Goal: Transaction & Acquisition: Purchase product/service

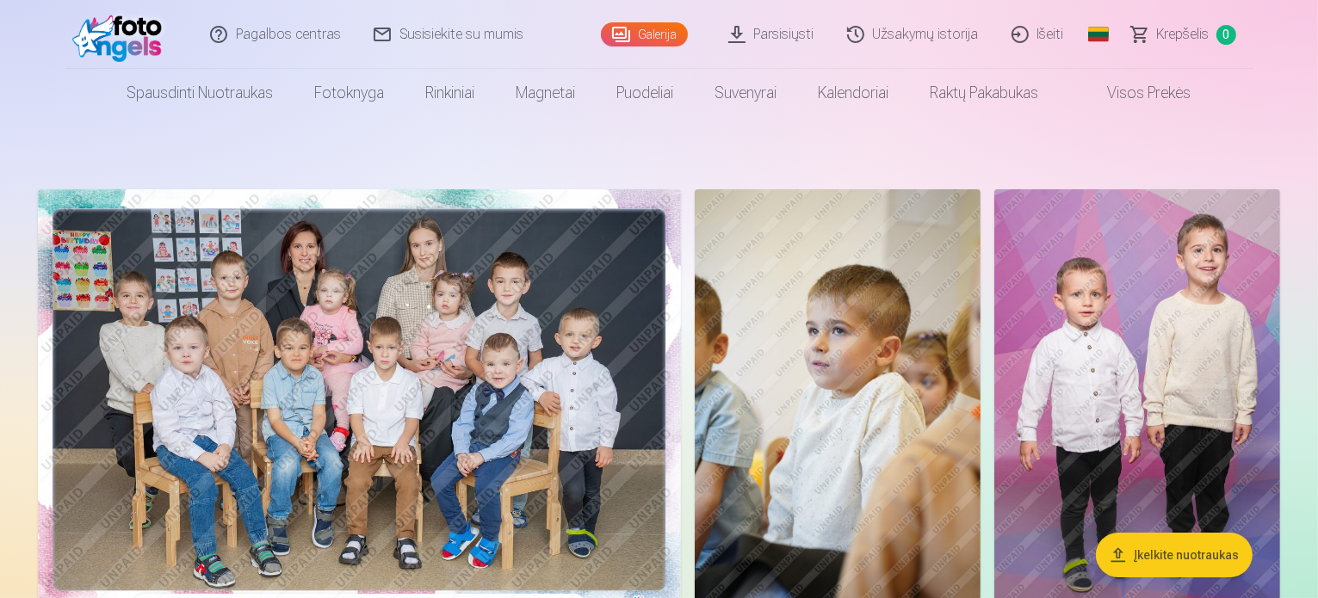
click at [681, 378] on img at bounding box center [359, 403] width 643 height 429
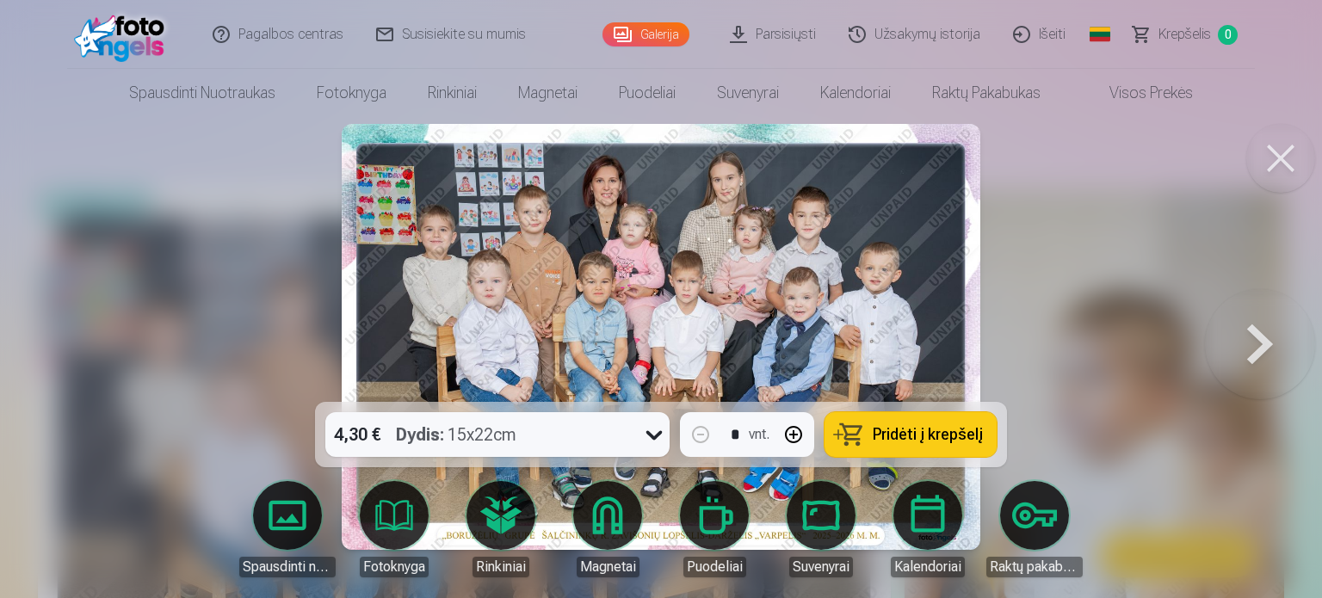
click at [1254, 349] on button at bounding box center [1260, 337] width 110 height 96
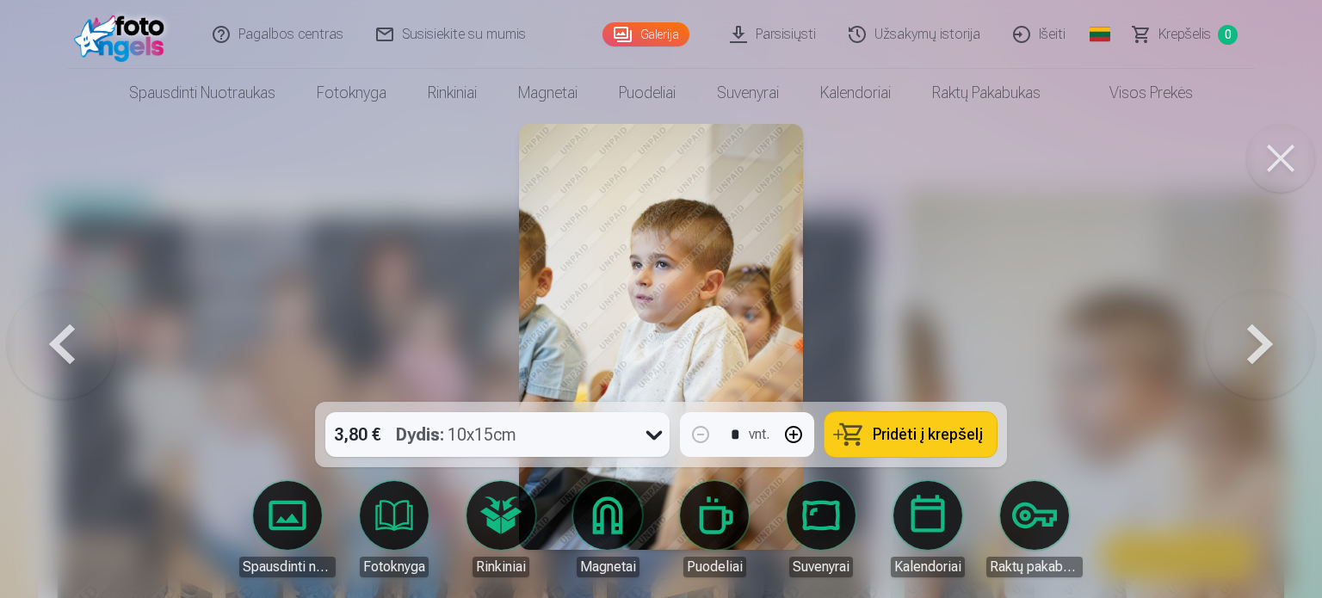
click at [1254, 349] on button at bounding box center [1260, 337] width 110 height 96
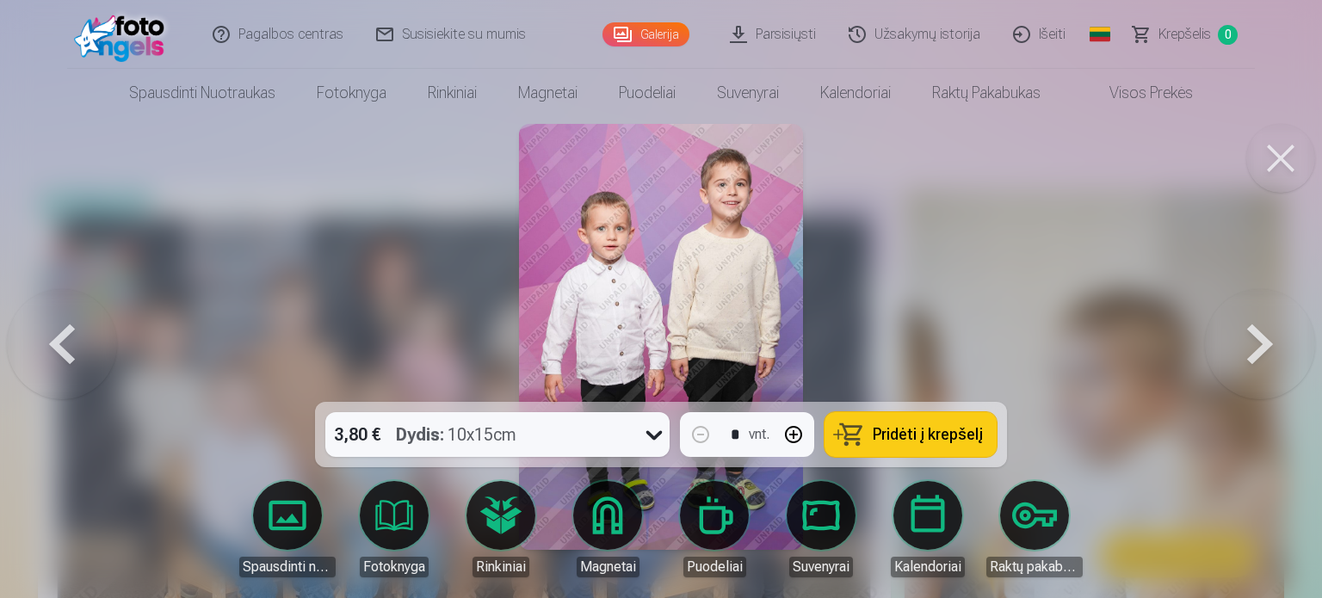
click at [1254, 349] on button at bounding box center [1260, 337] width 110 height 96
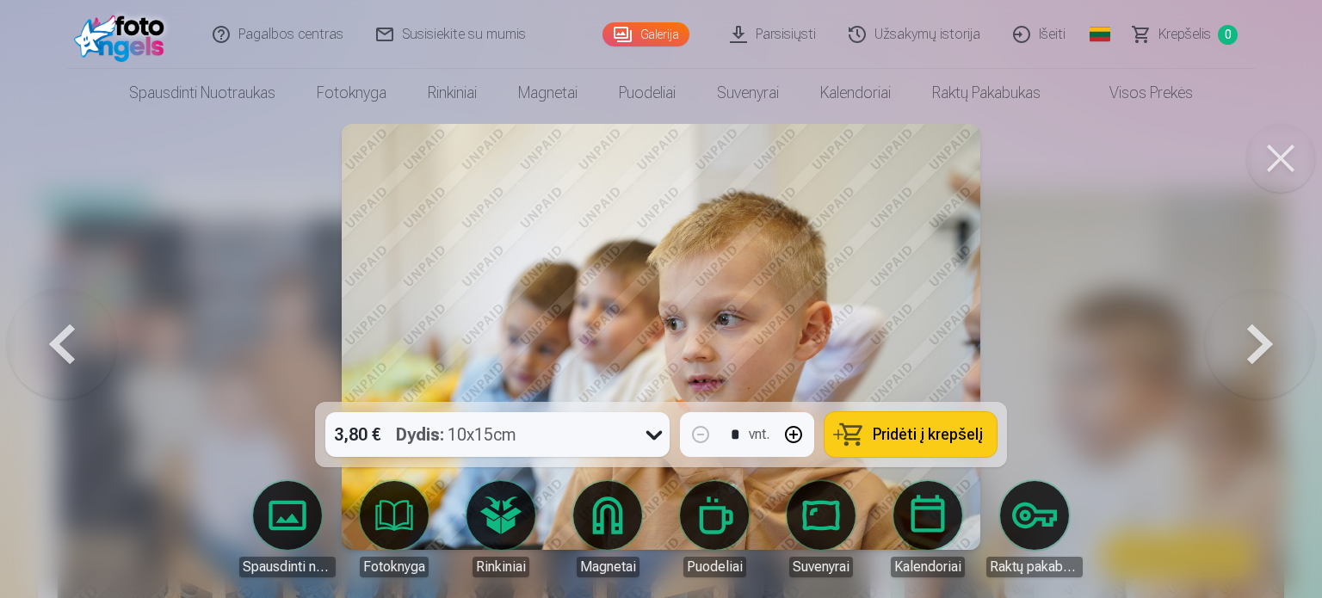
click at [1254, 349] on button at bounding box center [1260, 337] width 110 height 96
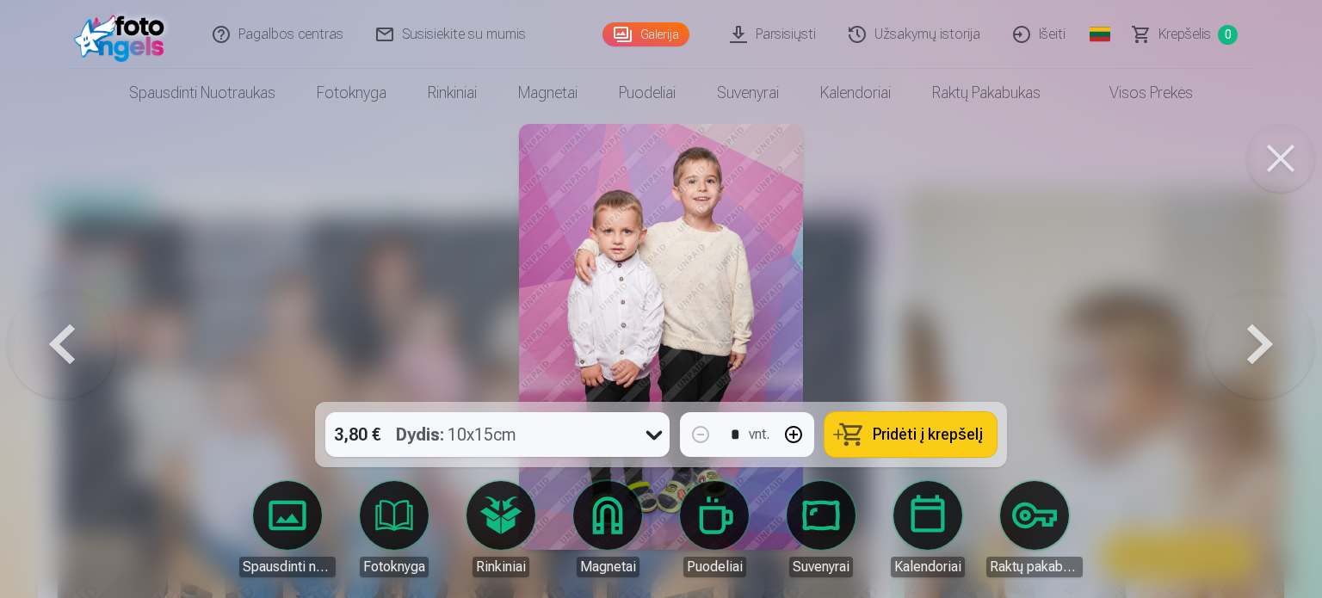
click at [1254, 349] on button at bounding box center [1260, 337] width 110 height 96
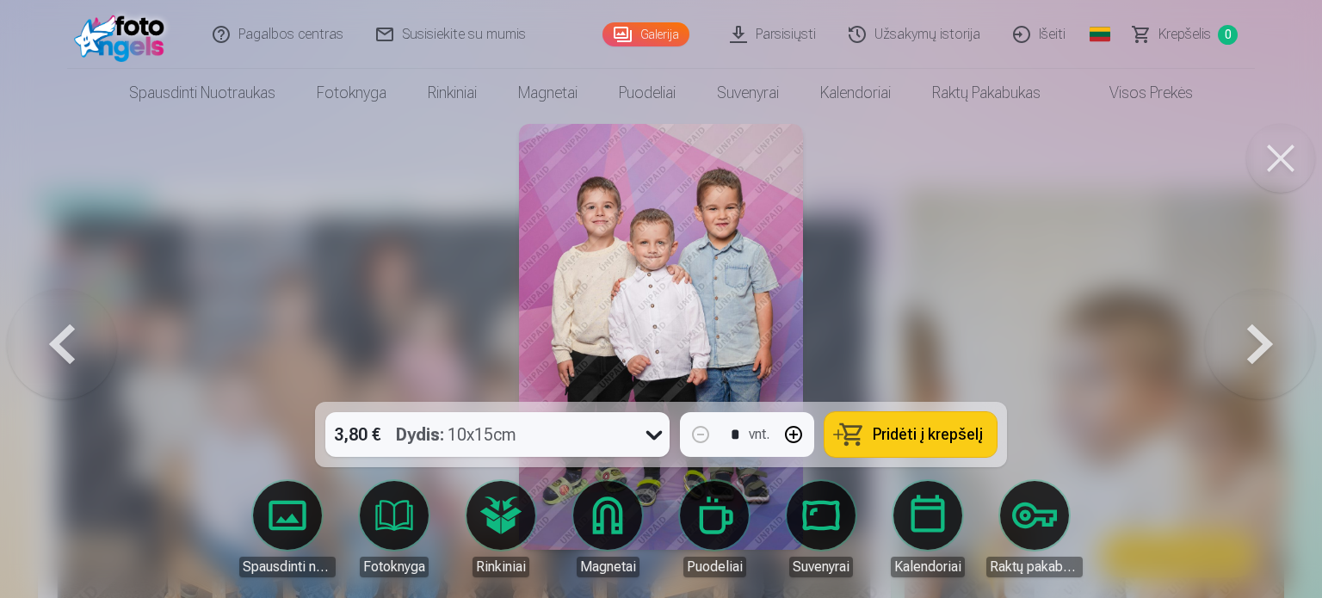
click at [1254, 349] on button at bounding box center [1260, 337] width 110 height 96
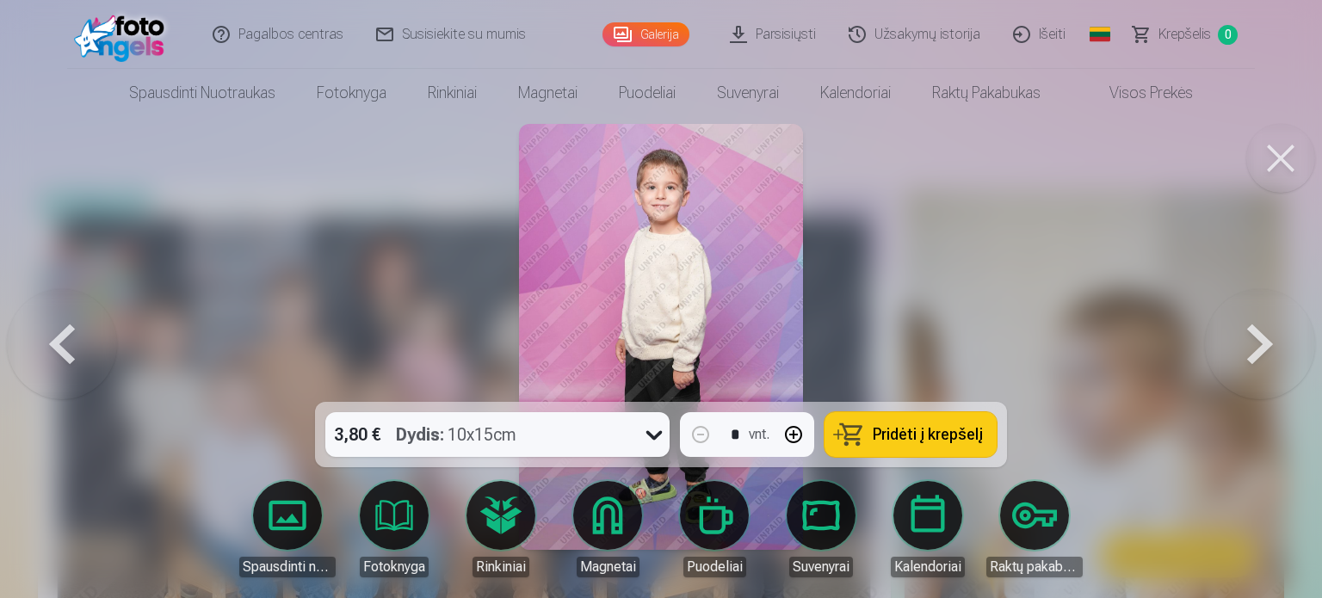
click at [1254, 349] on button at bounding box center [1260, 337] width 110 height 96
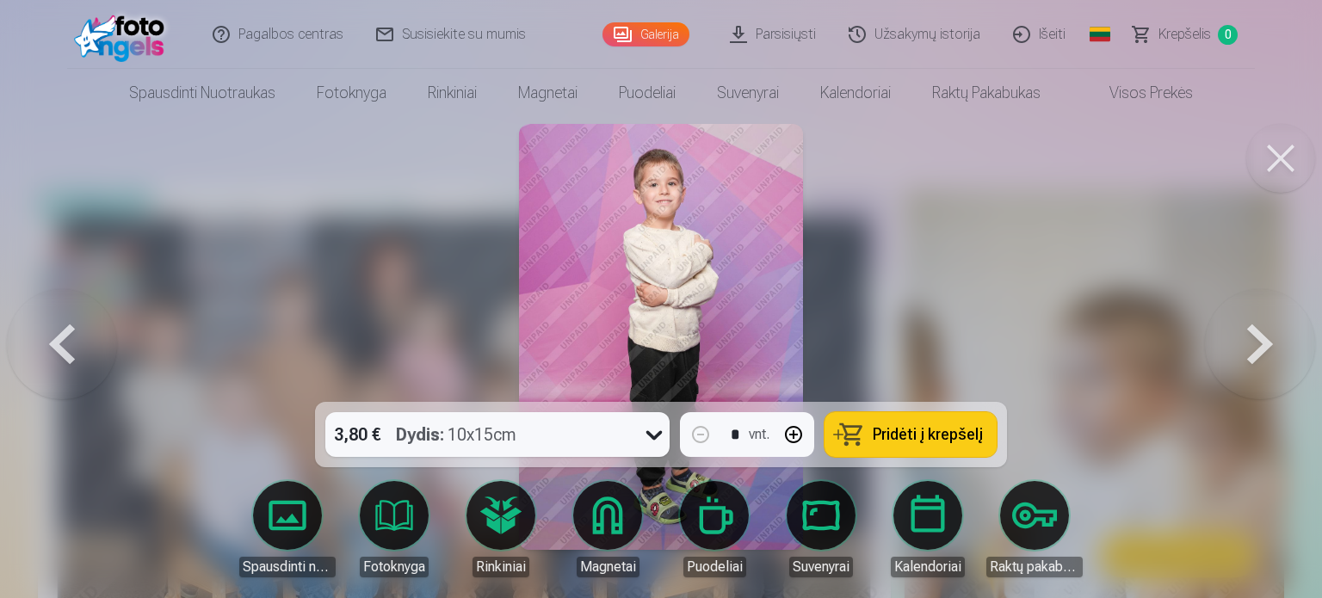
click at [1254, 349] on button at bounding box center [1260, 337] width 110 height 96
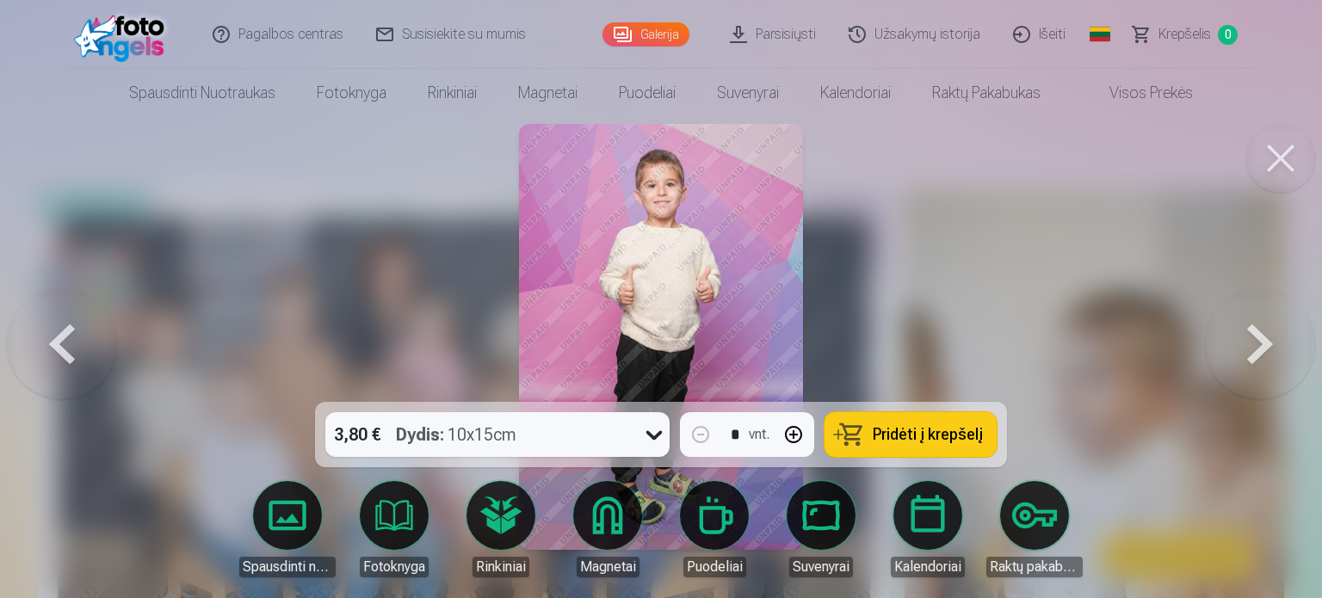
click at [1254, 349] on button at bounding box center [1260, 337] width 110 height 96
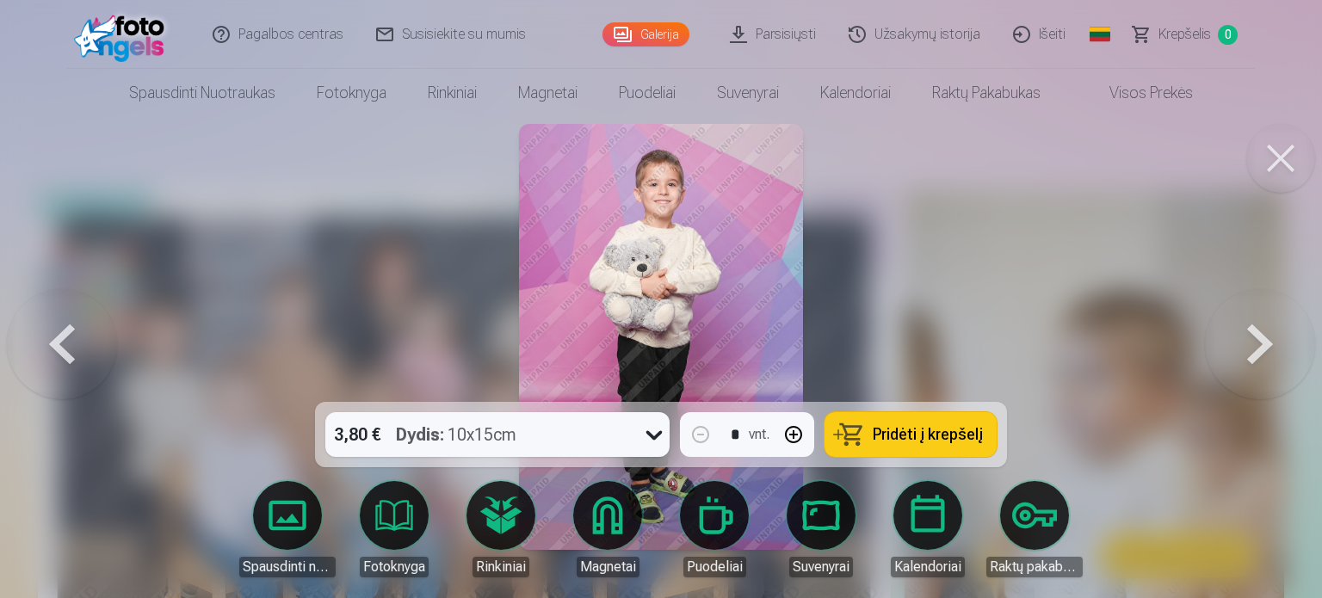
click at [1254, 349] on button at bounding box center [1260, 337] width 110 height 96
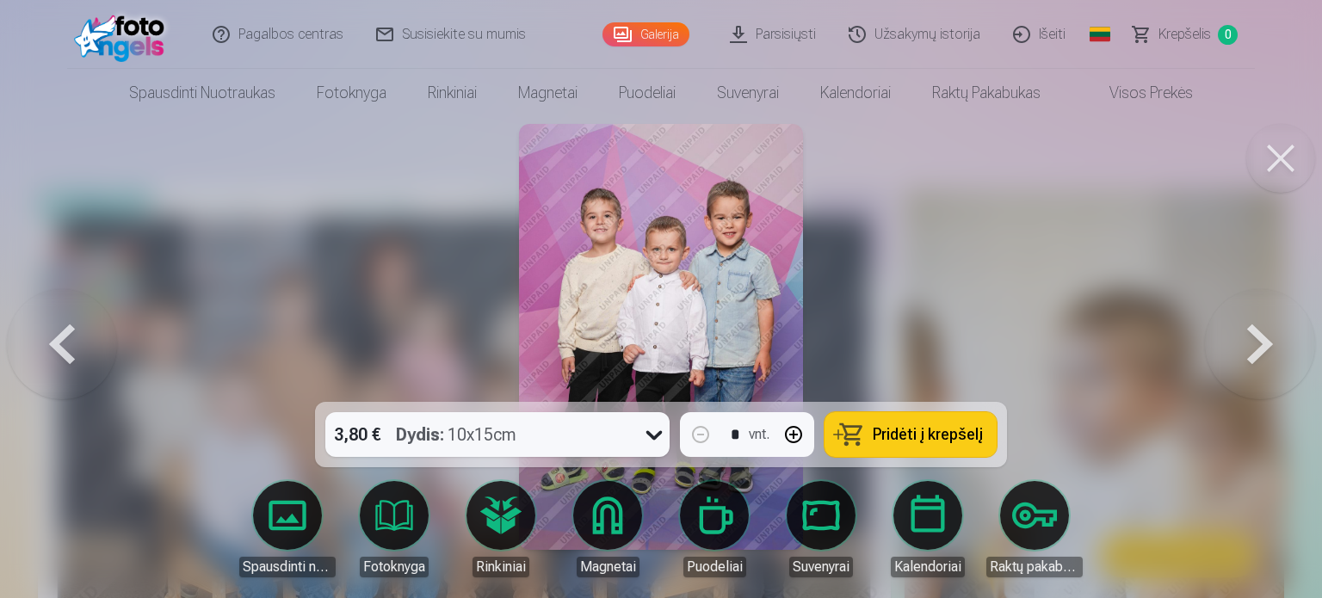
click at [1254, 349] on button at bounding box center [1260, 337] width 110 height 96
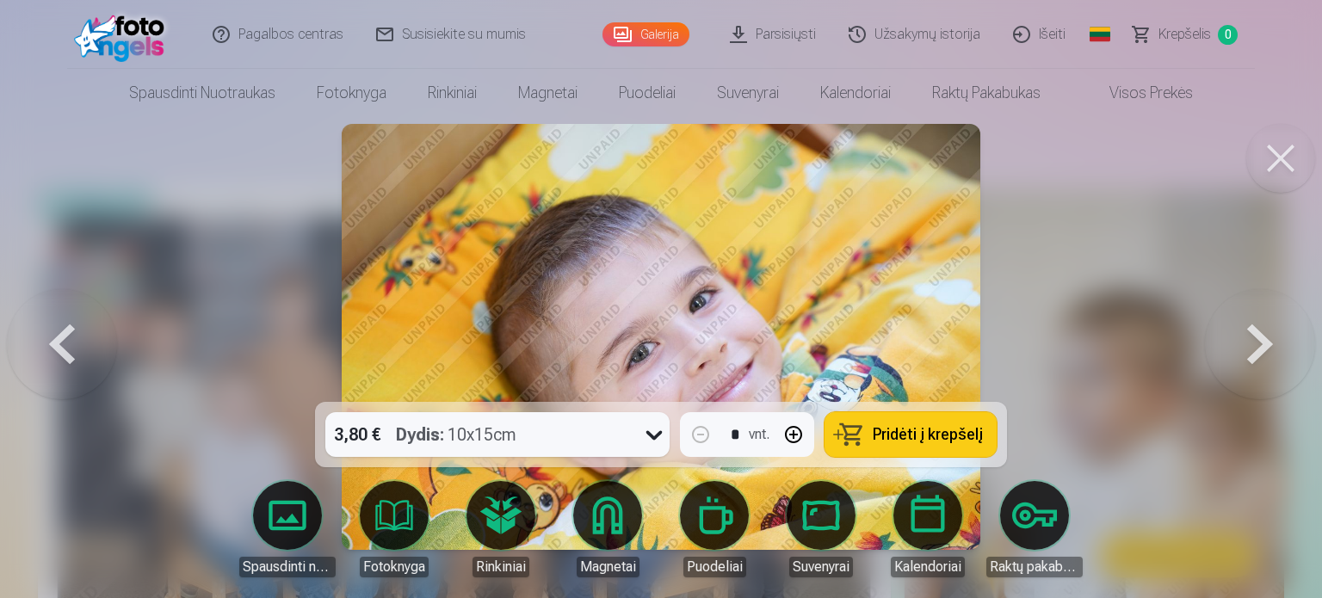
click at [1254, 349] on button at bounding box center [1260, 337] width 110 height 96
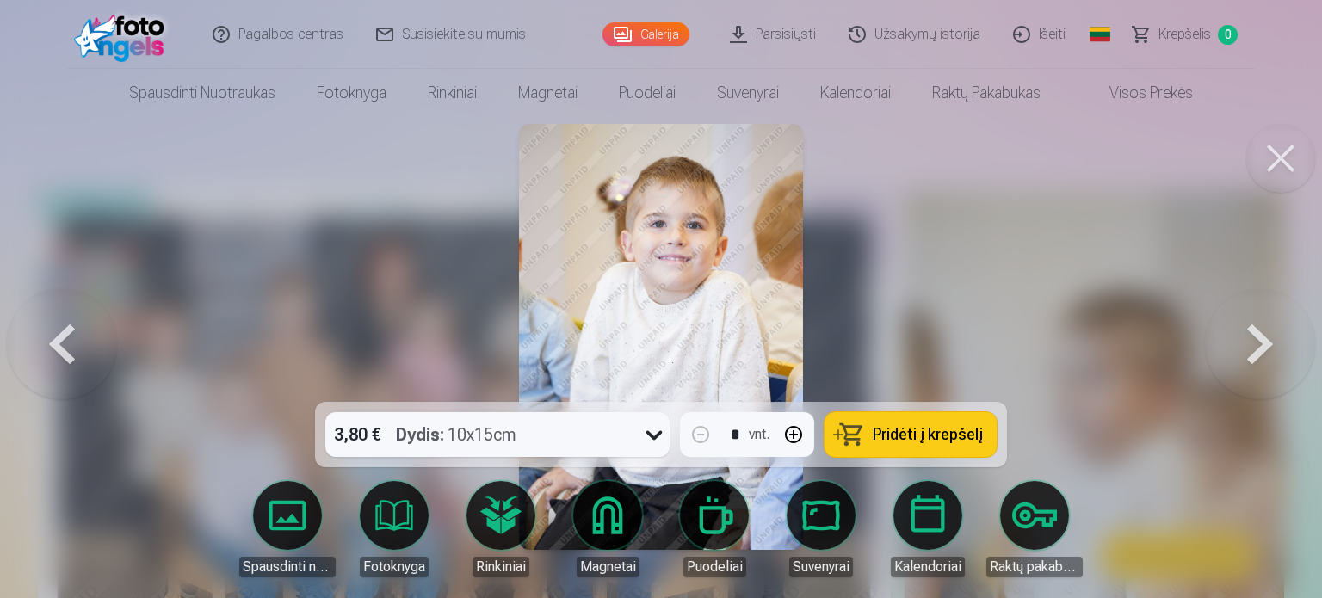
click at [1254, 349] on button at bounding box center [1260, 337] width 110 height 96
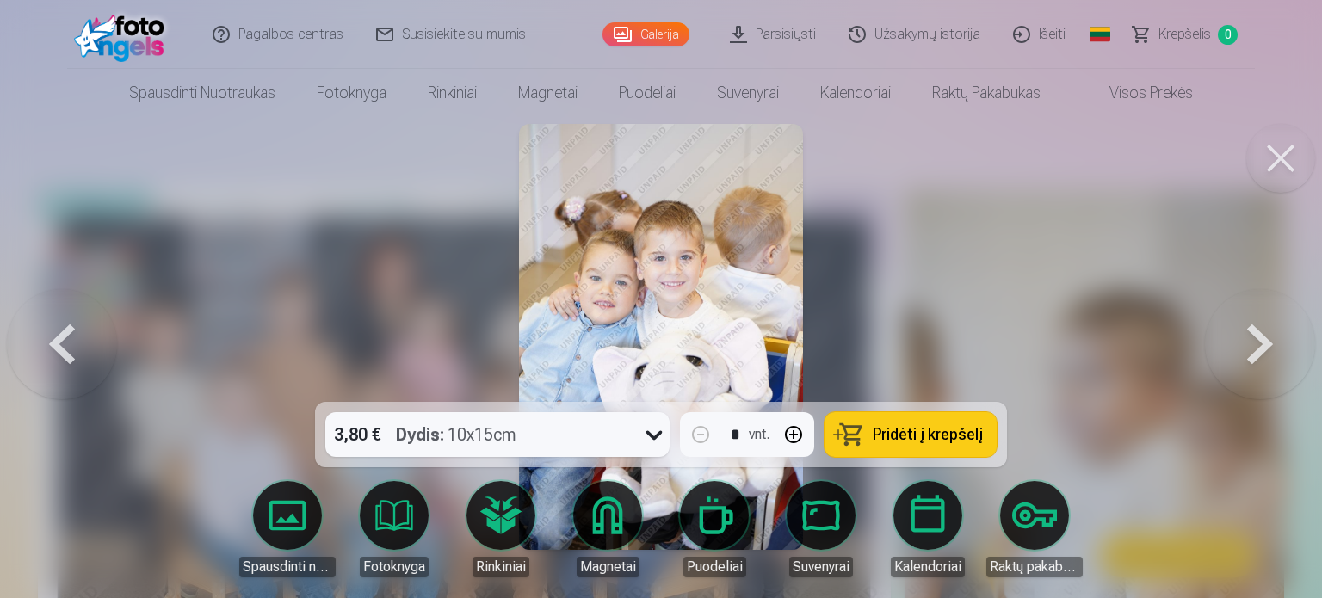
click at [1254, 349] on button at bounding box center [1260, 337] width 110 height 96
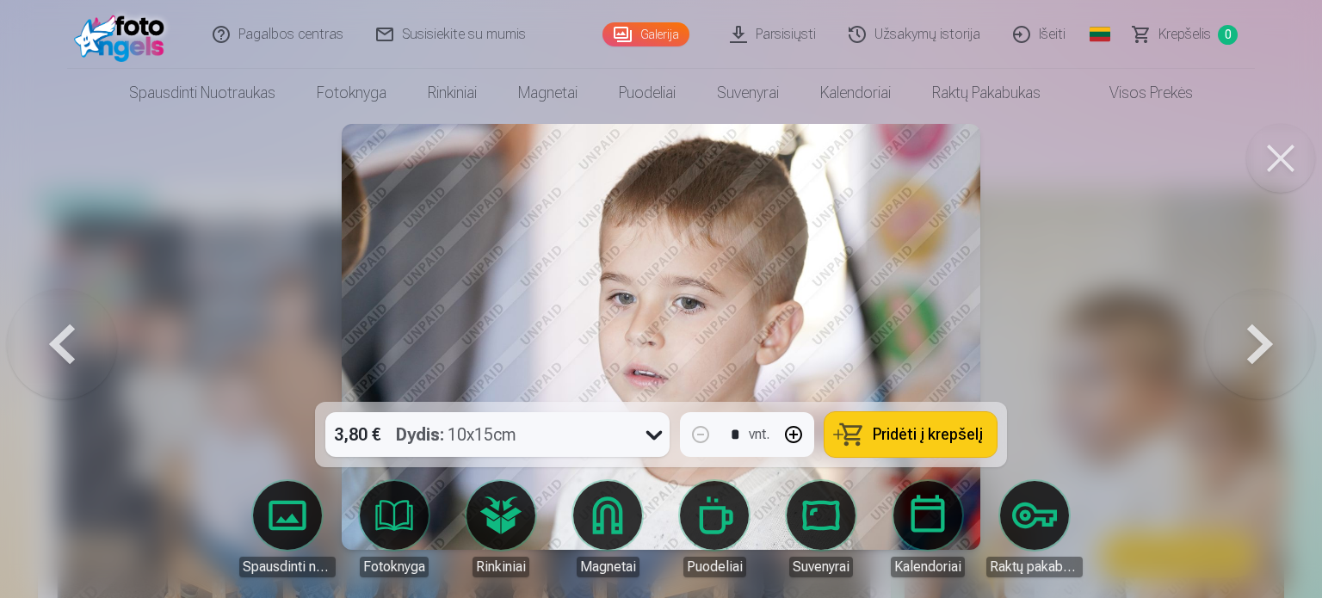
click at [1254, 349] on button at bounding box center [1260, 337] width 110 height 96
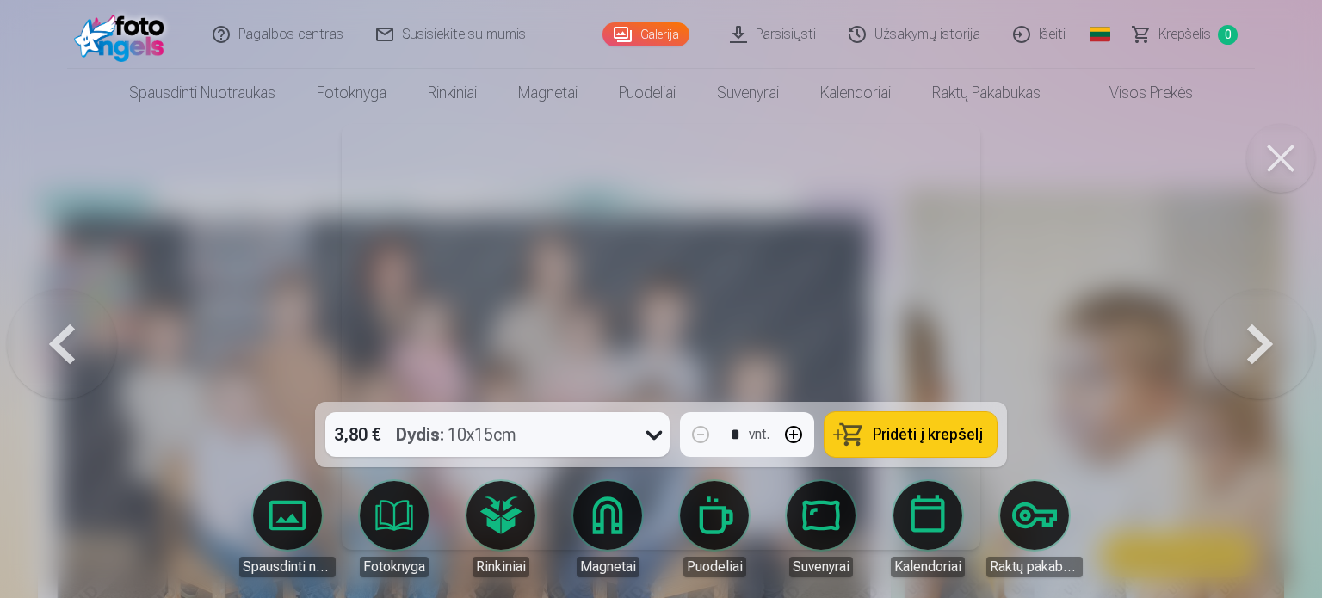
click at [1254, 349] on button at bounding box center [1260, 337] width 110 height 96
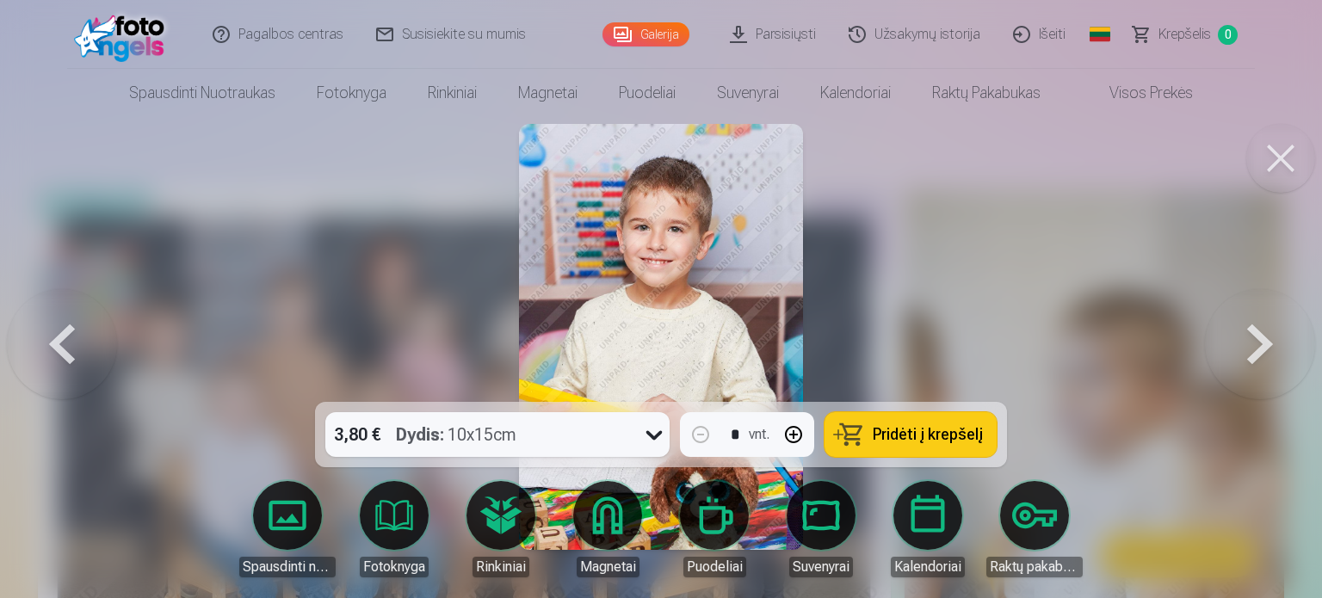
click at [1254, 349] on button at bounding box center [1260, 337] width 110 height 96
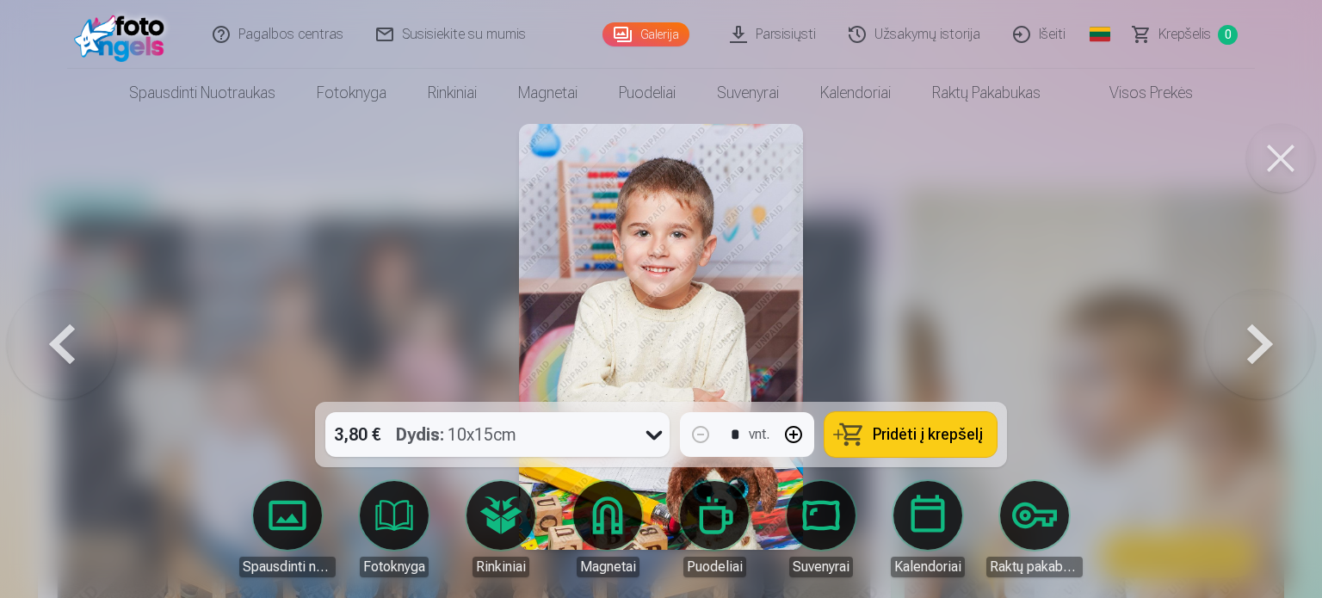
click at [1254, 349] on button at bounding box center [1260, 337] width 110 height 96
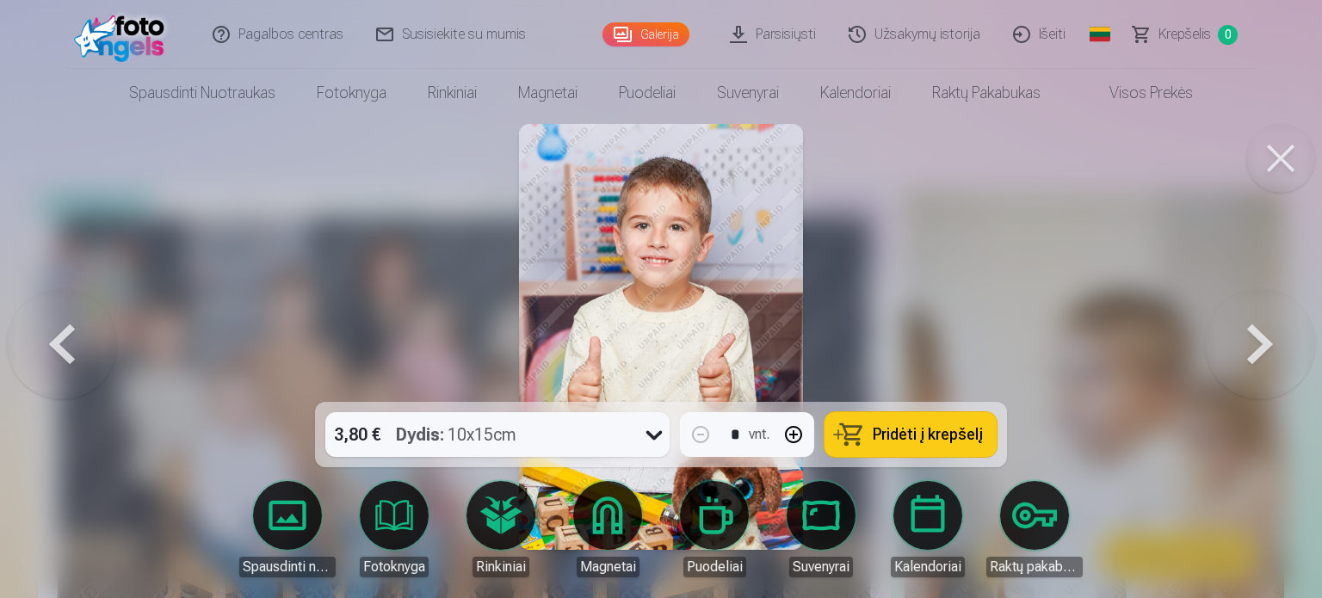
click at [1254, 349] on button at bounding box center [1260, 337] width 110 height 96
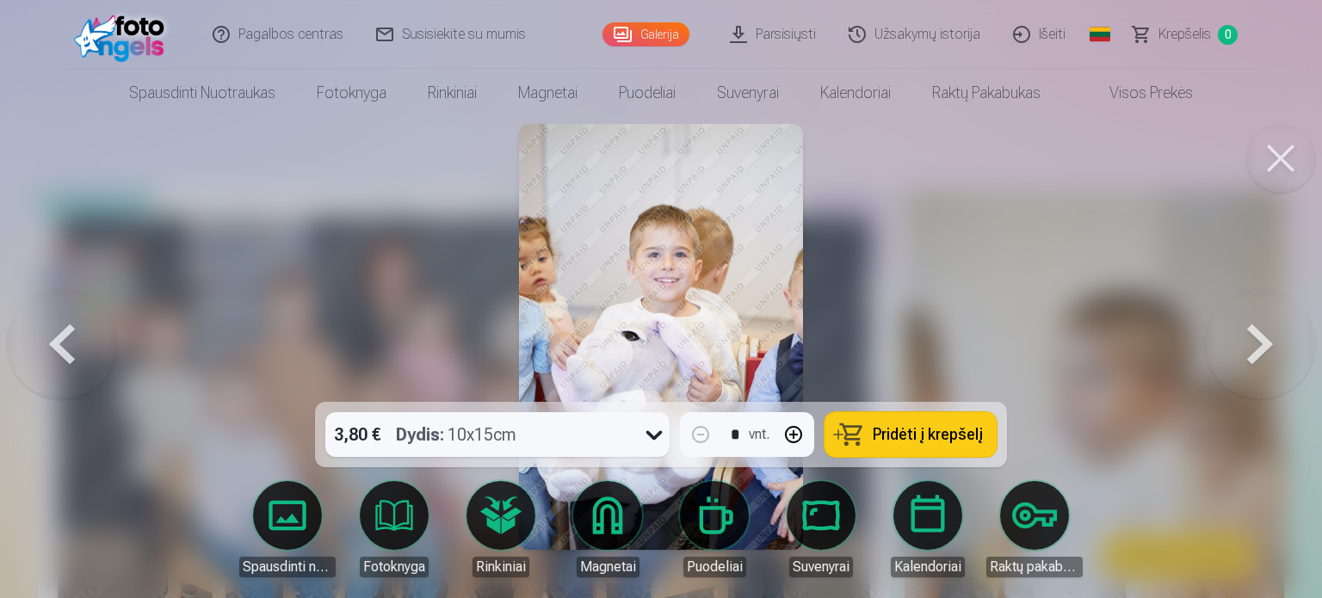
click at [1254, 349] on button at bounding box center [1260, 337] width 110 height 96
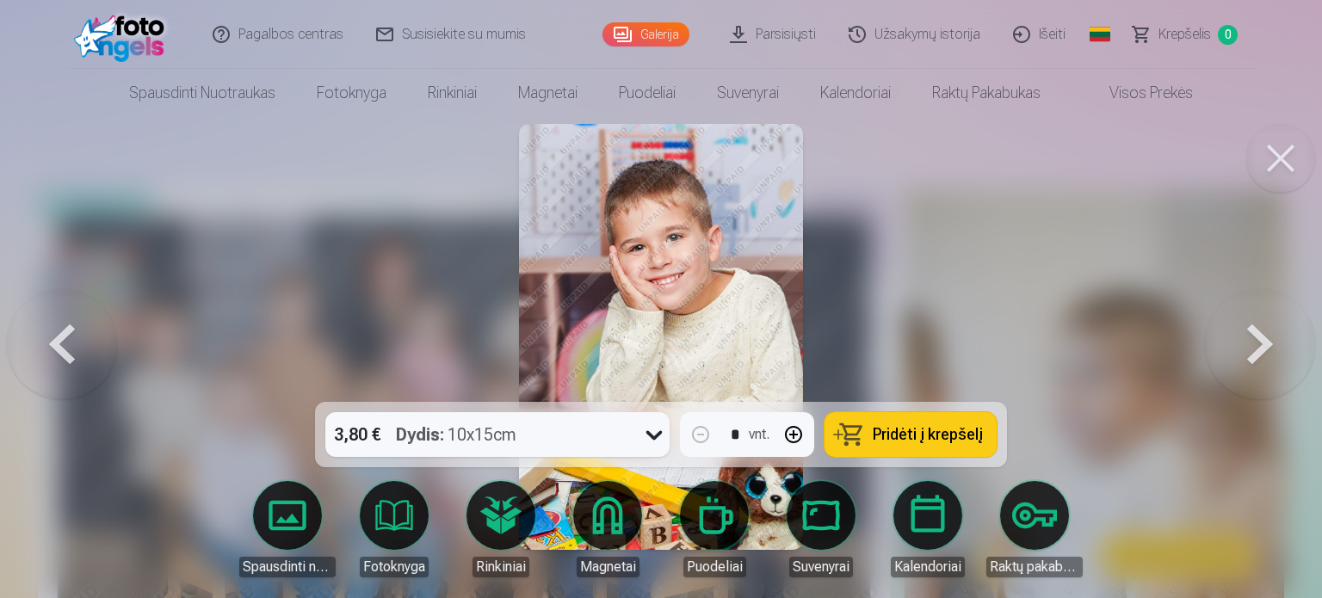
click at [1254, 349] on button at bounding box center [1260, 337] width 110 height 96
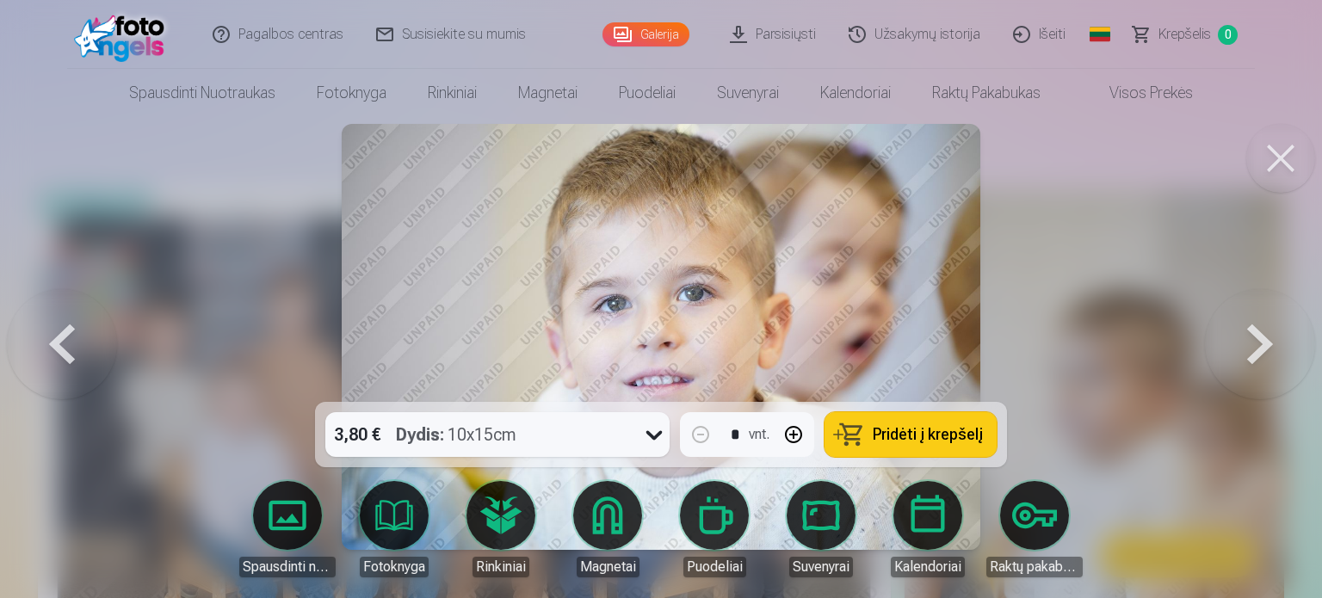
click at [1254, 349] on button at bounding box center [1260, 337] width 110 height 96
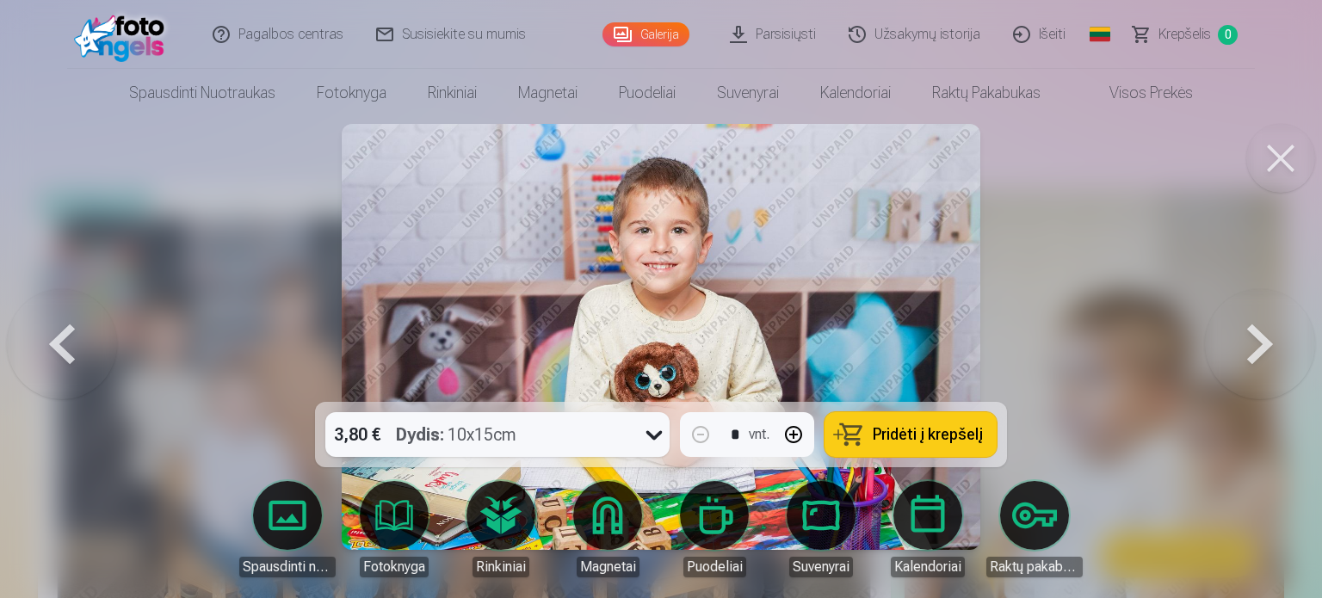
click at [1254, 349] on button at bounding box center [1260, 337] width 110 height 96
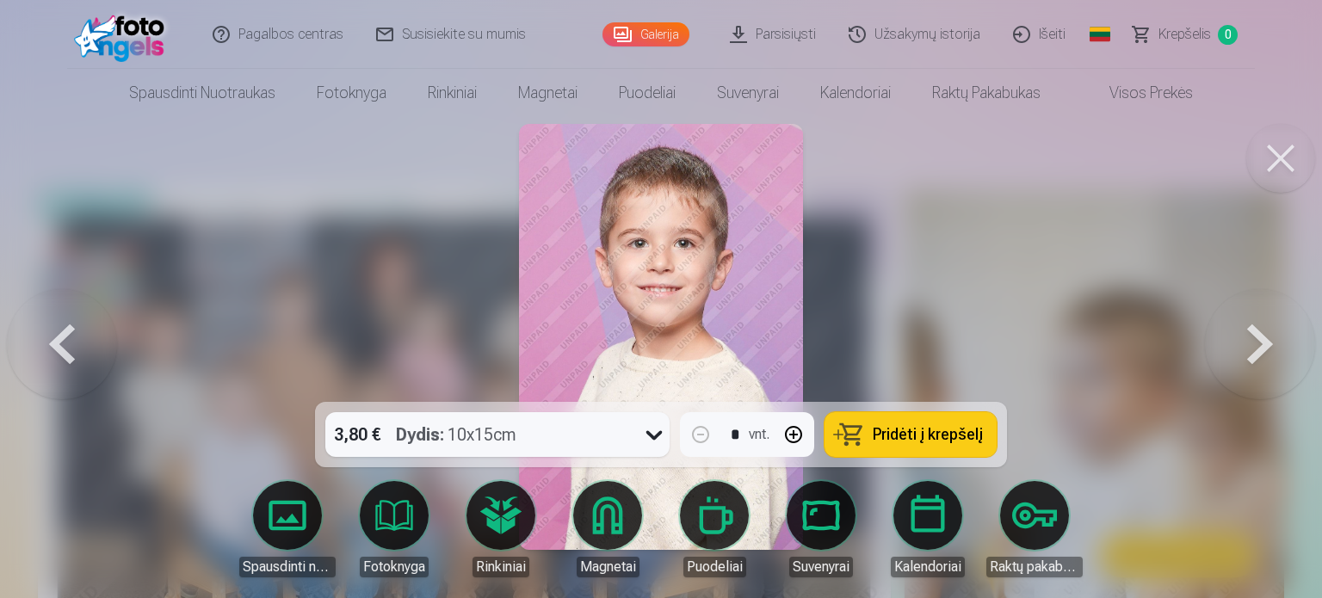
click at [1254, 349] on button at bounding box center [1260, 337] width 110 height 96
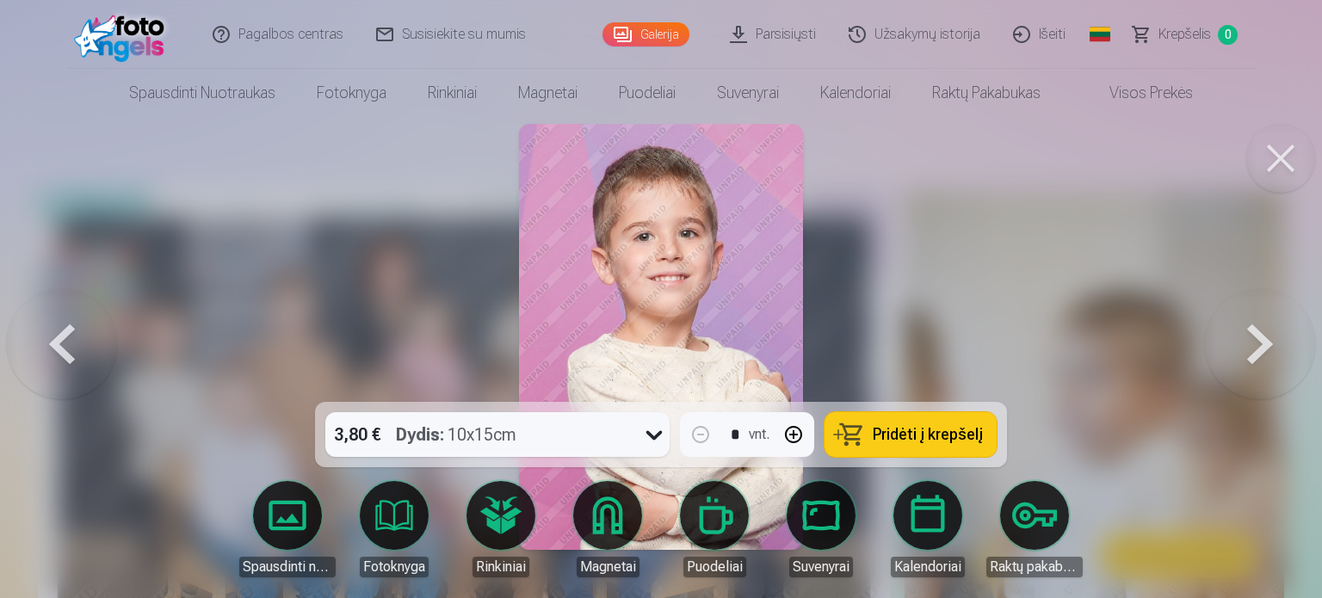
click at [1254, 349] on button at bounding box center [1260, 337] width 110 height 96
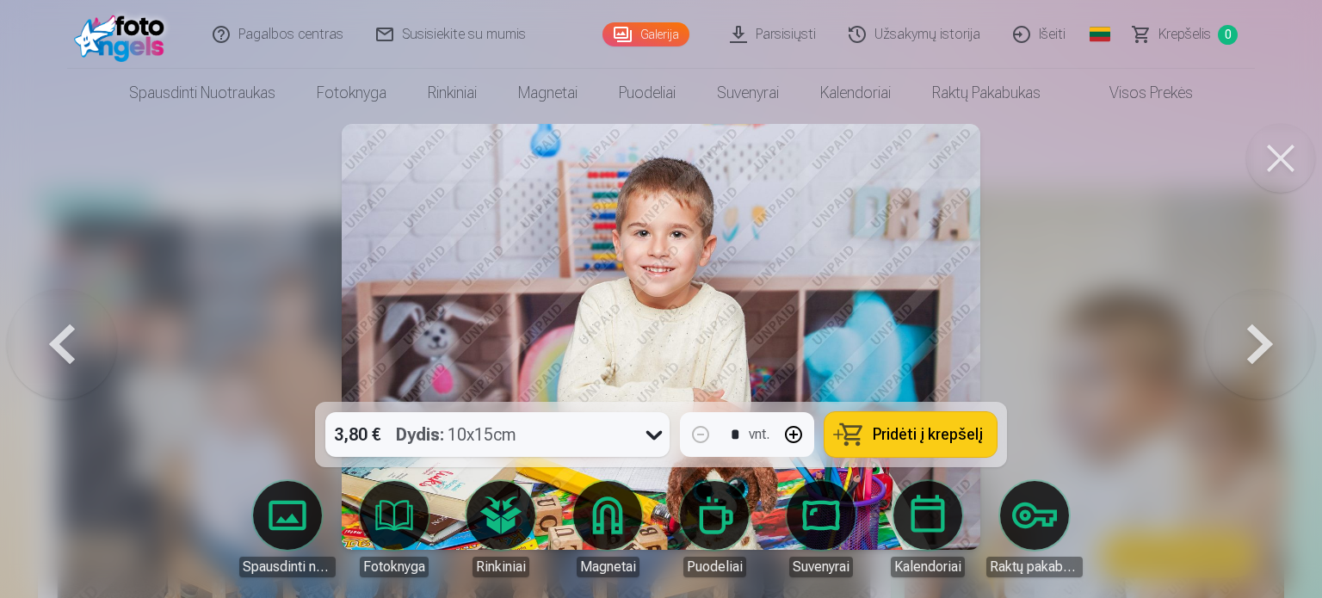
click at [1254, 349] on button at bounding box center [1260, 337] width 110 height 96
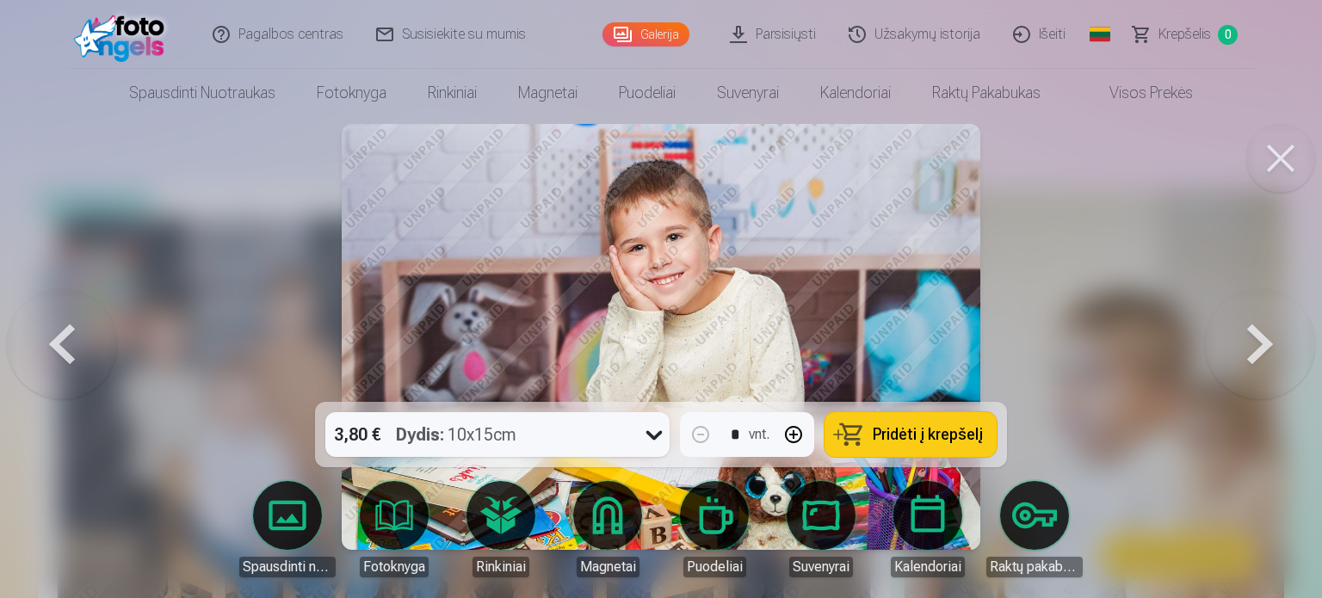
click at [1254, 349] on button at bounding box center [1260, 337] width 110 height 96
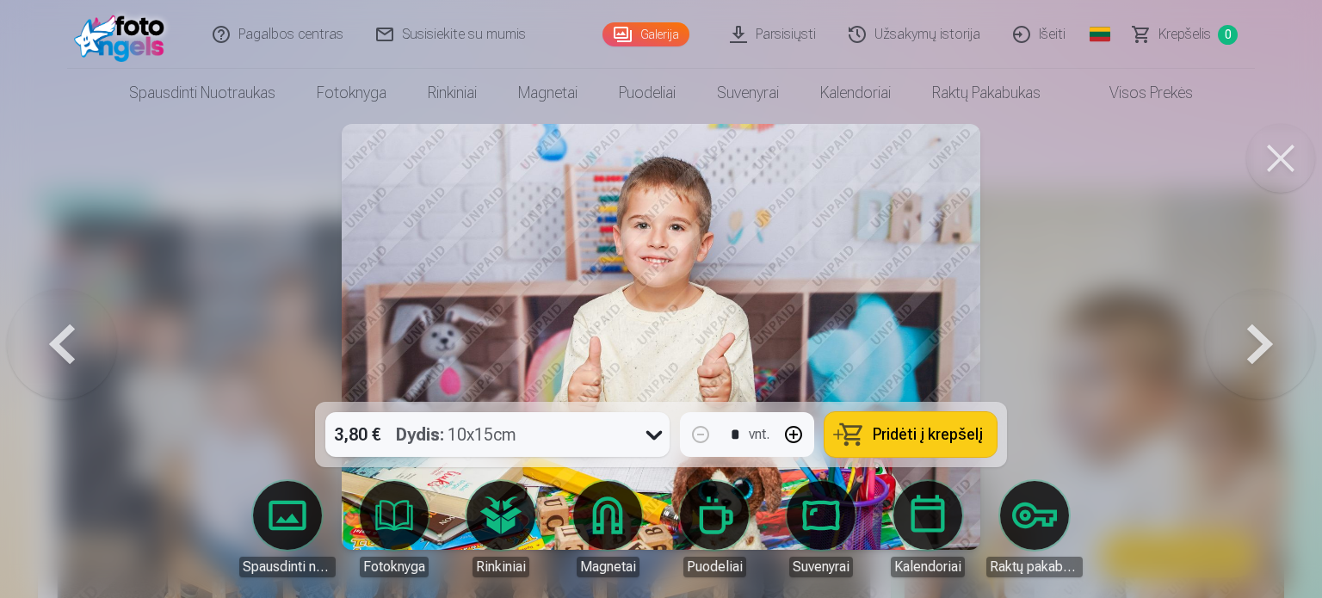
click at [1254, 349] on button at bounding box center [1260, 337] width 110 height 96
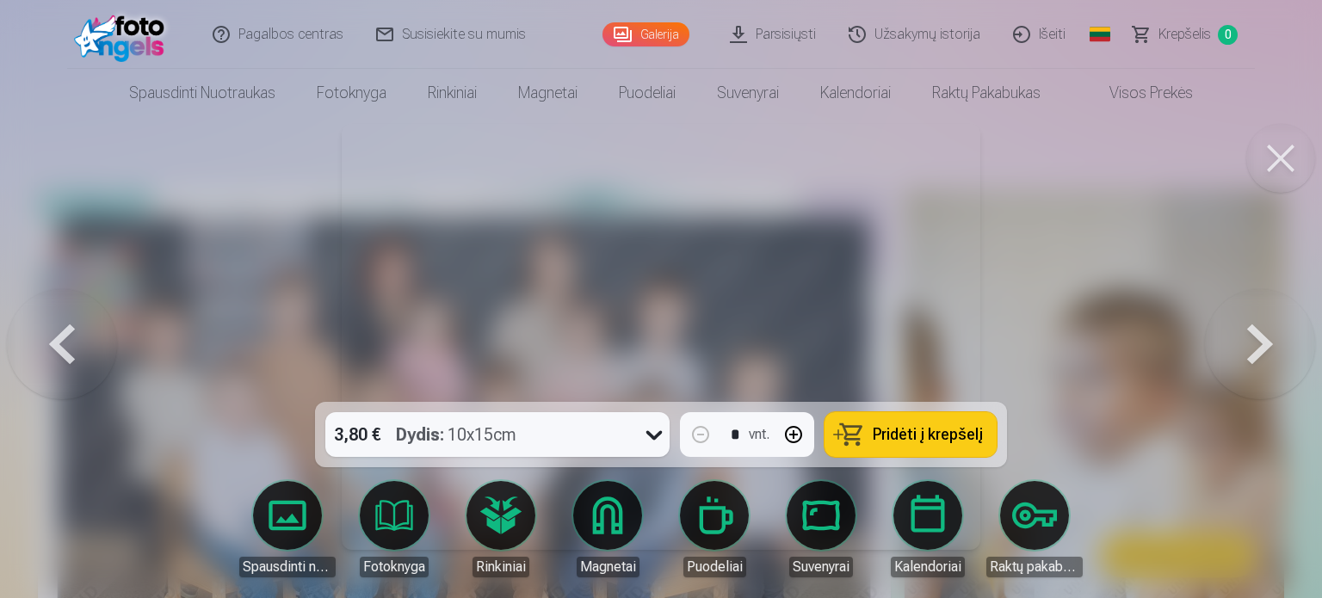
click at [1254, 349] on button at bounding box center [1260, 337] width 110 height 96
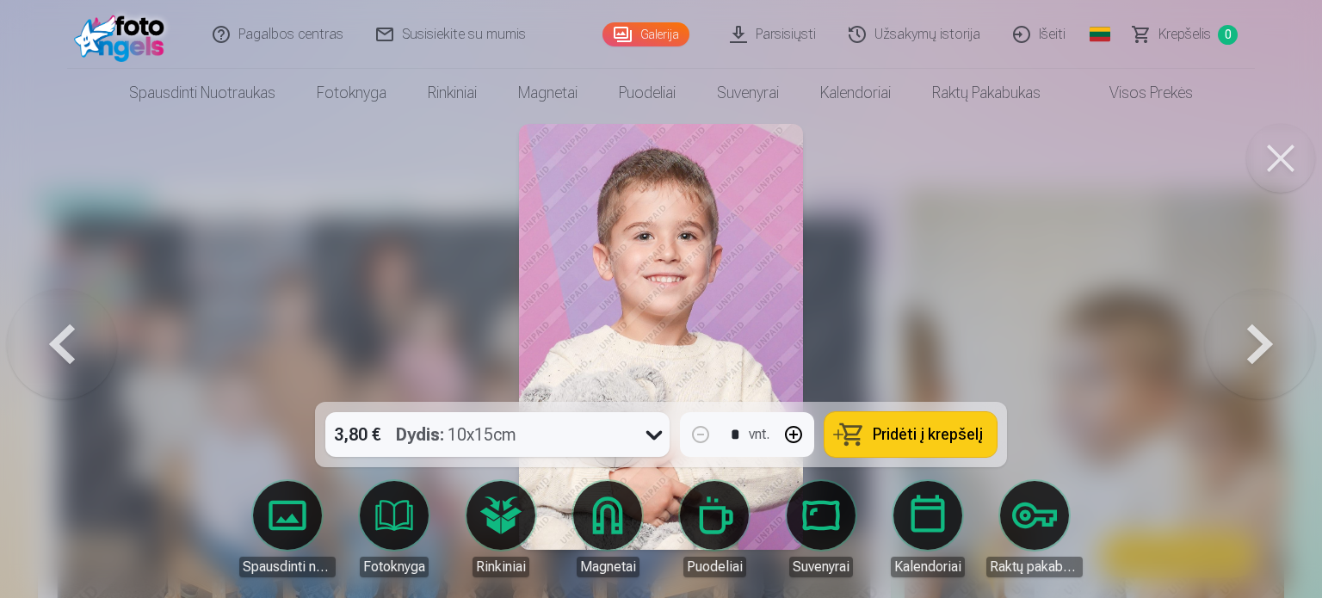
click at [1254, 349] on button at bounding box center [1260, 337] width 110 height 96
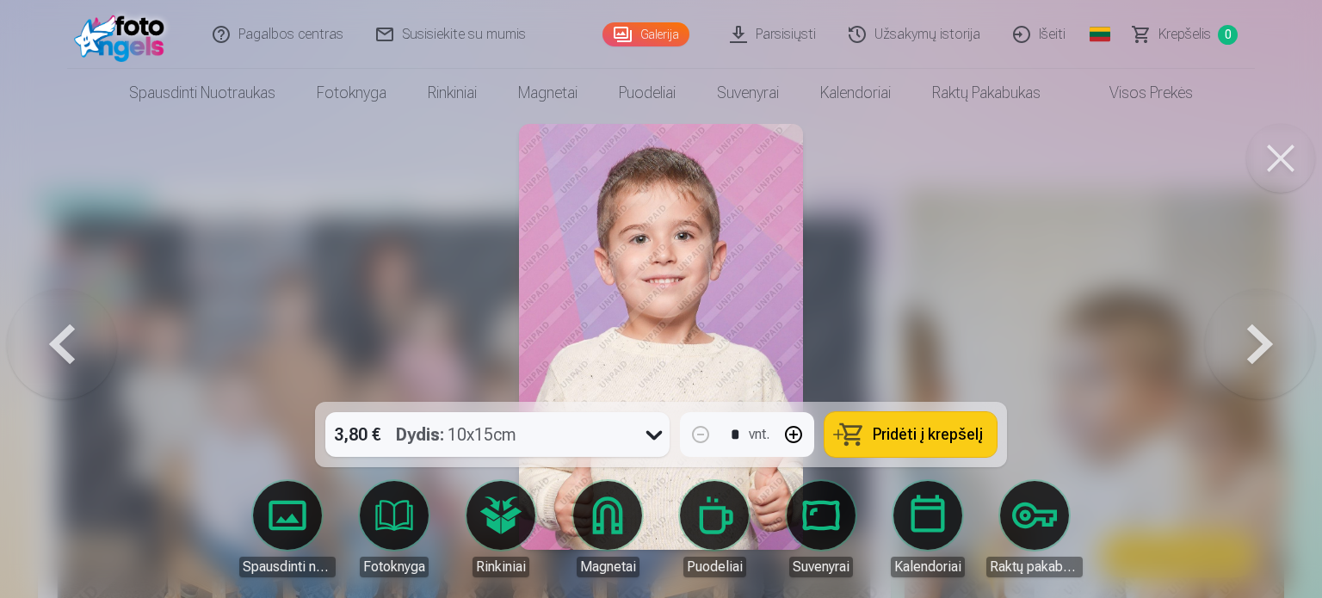
click at [1254, 349] on button at bounding box center [1260, 337] width 110 height 96
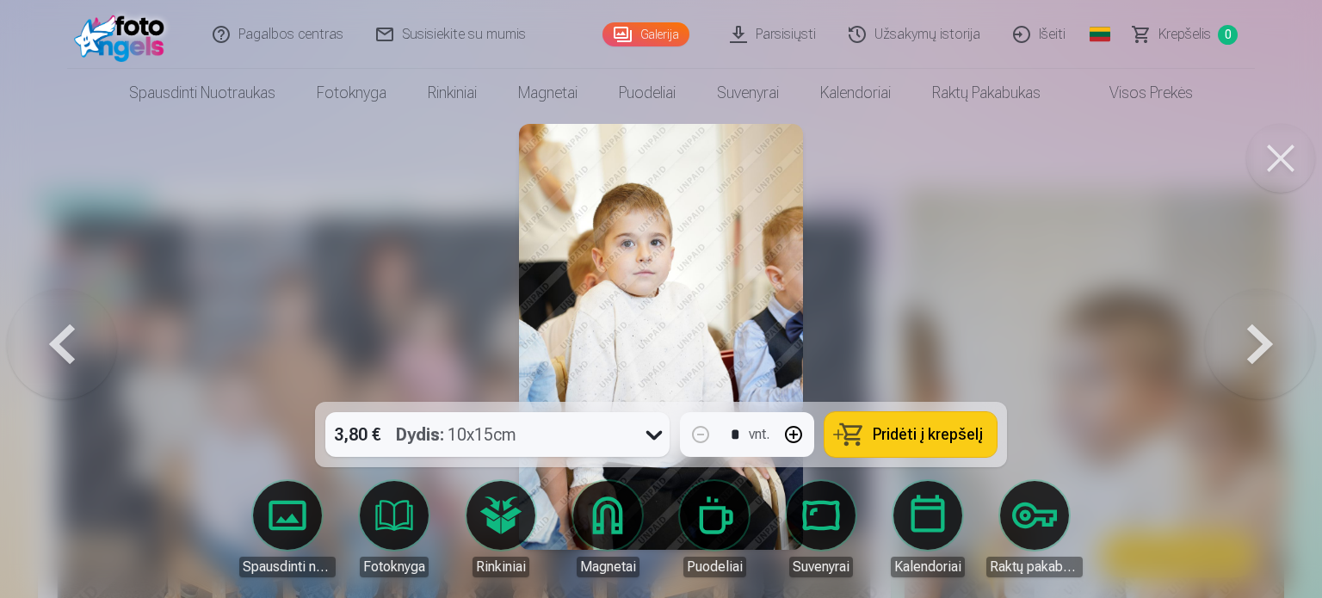
click at [1254, 349] on button at bounding box center [1260, 337] width 110 height 96
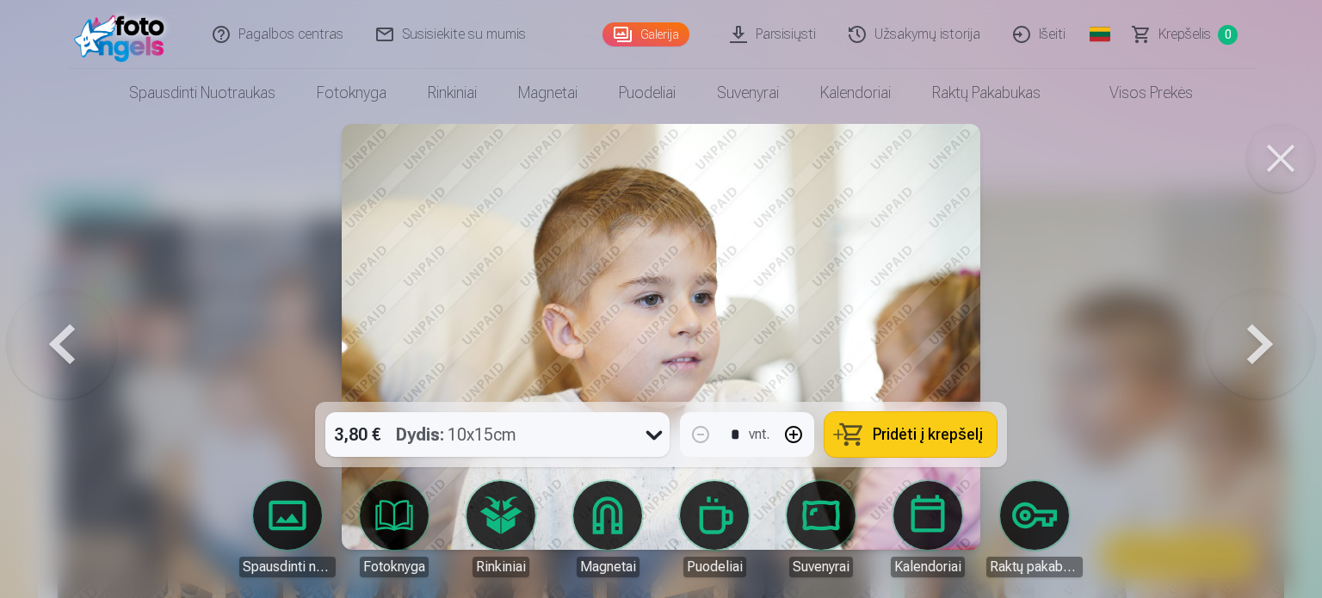
click at [1254, 349] on button at bounding box center [1260, 337] width 110 height 96
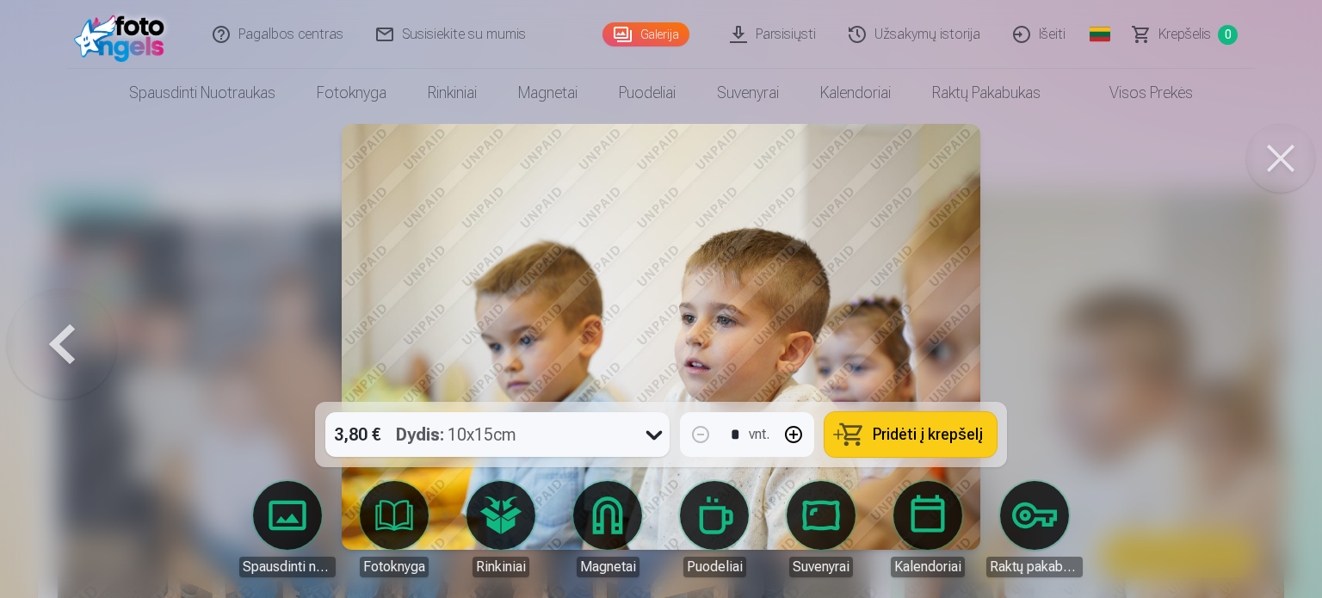
click at [1254, 349] on div at bounding box center [661, 299] width 1322 height 598
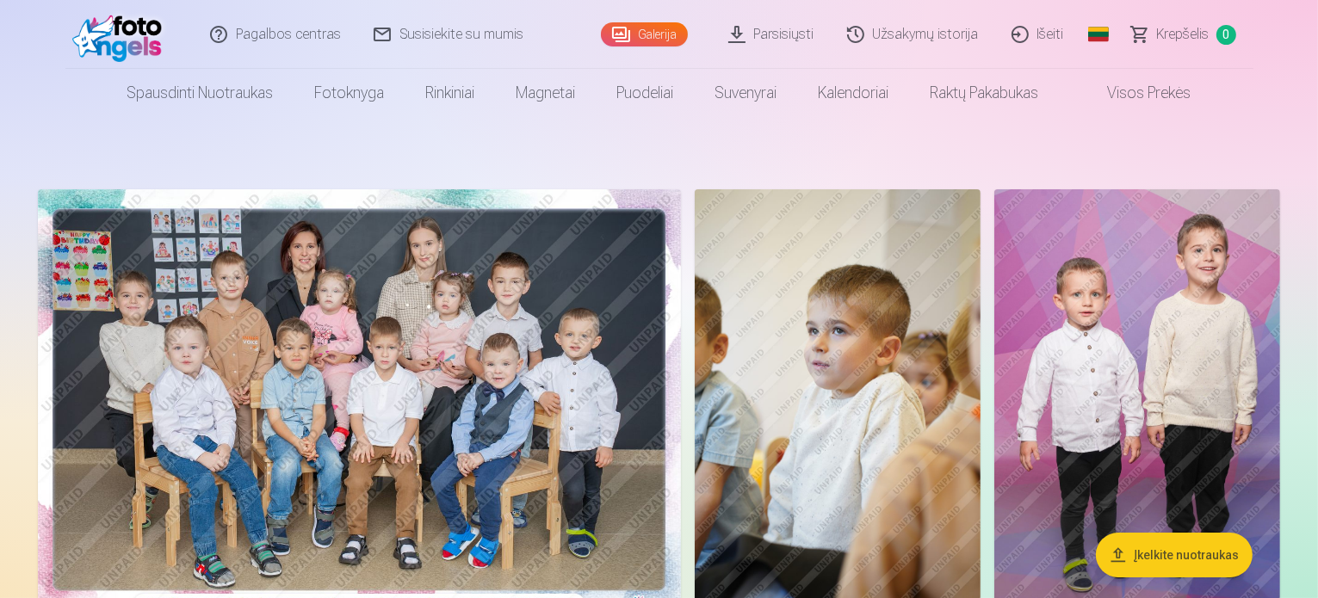
click at [681, 263] on img at bounding box center [359, 403] width 643 height 429
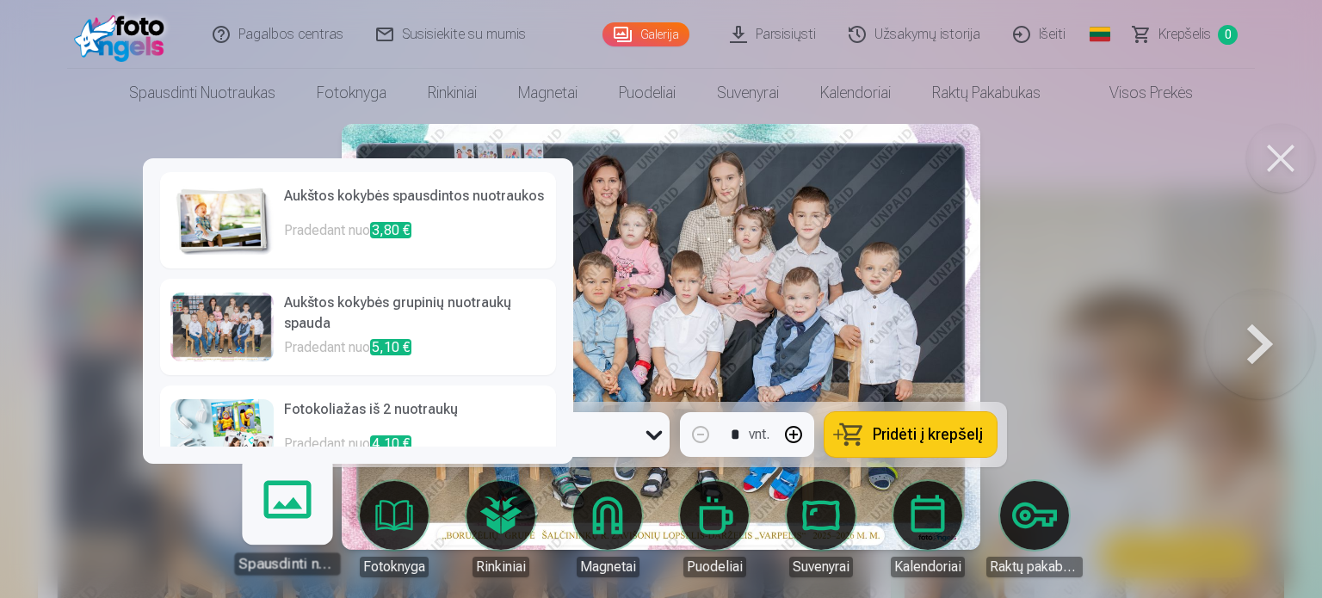
click at [282, 529] on link "Spausdinti nuotraukas" at bounding box center [287, 522] width 106 height 106
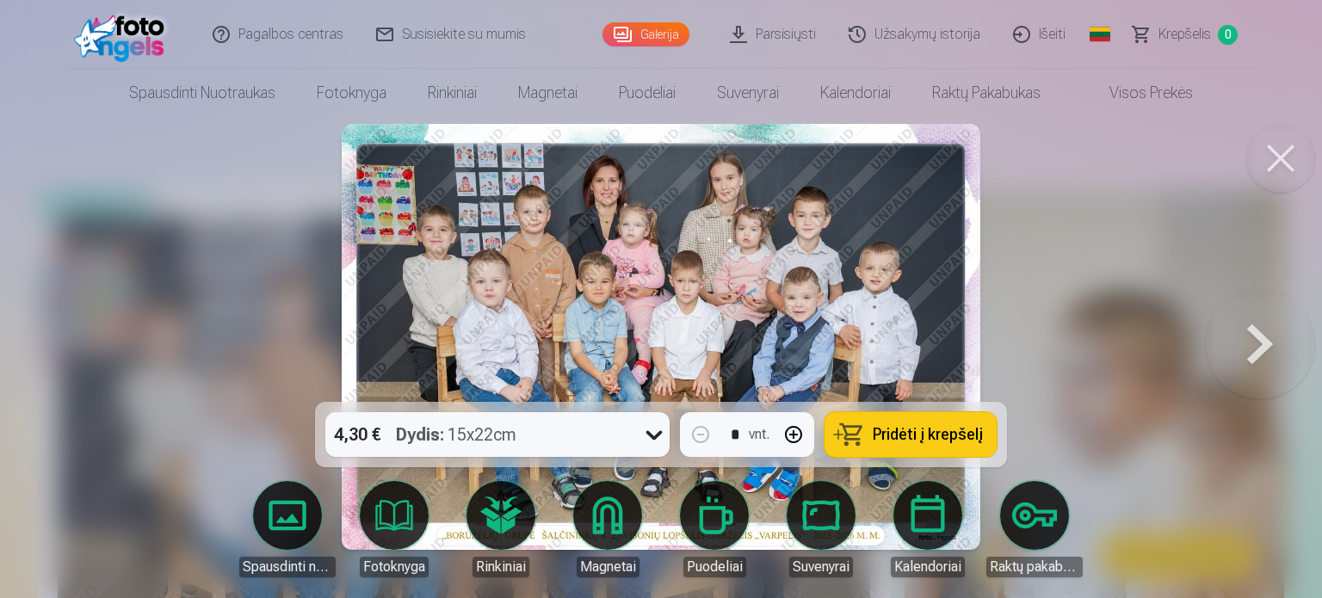
click at [668, 238] on img at bounding box center [661, 337] width 639 height 426
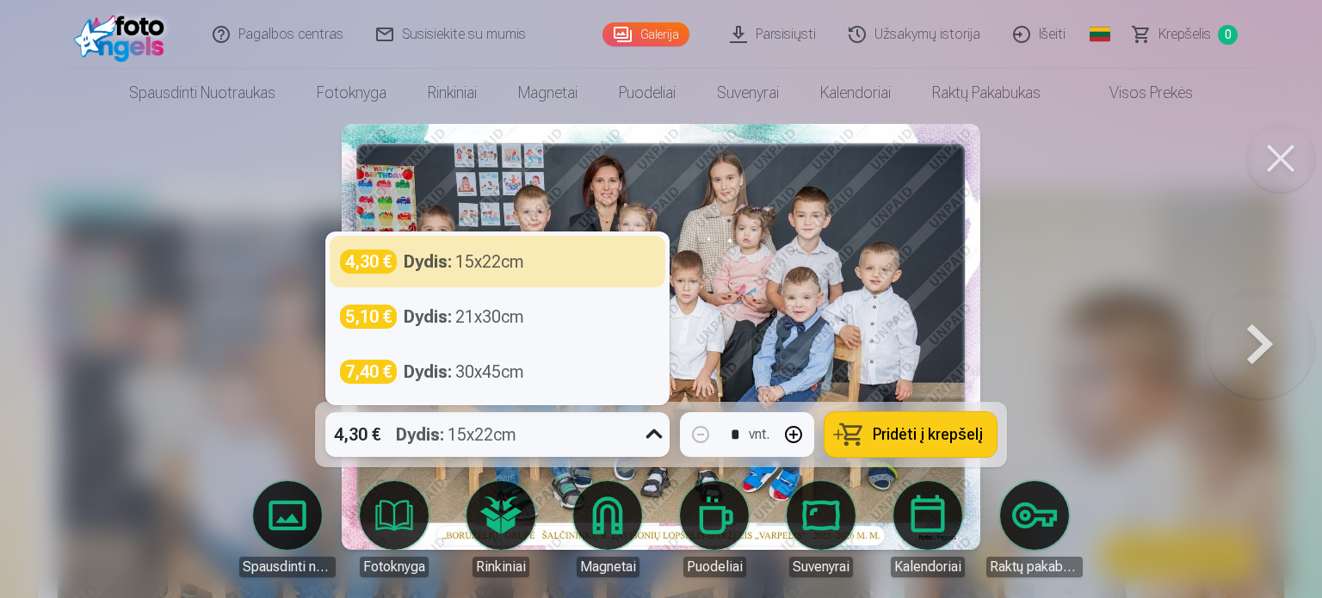
click at [651, 429] on icon at bounding box center [655, 435] width 28 height 28
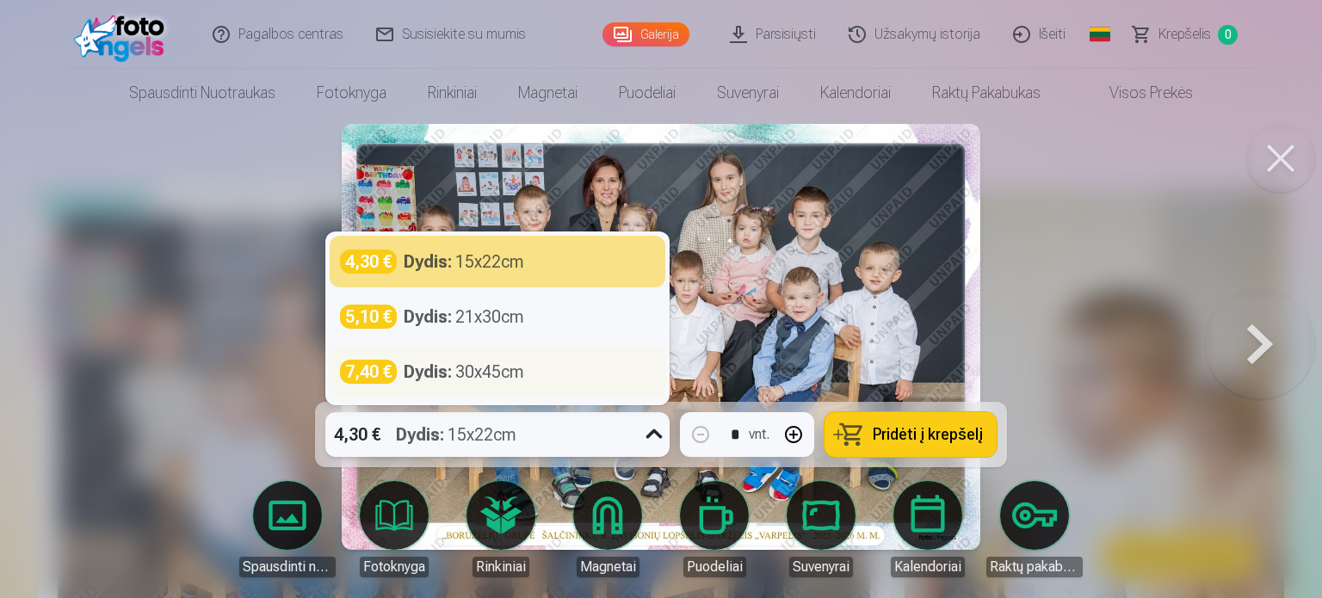
click at [490, 378] on div "Dydis : 30x45cm" at bounding box center [464, 372] width 121 height 24
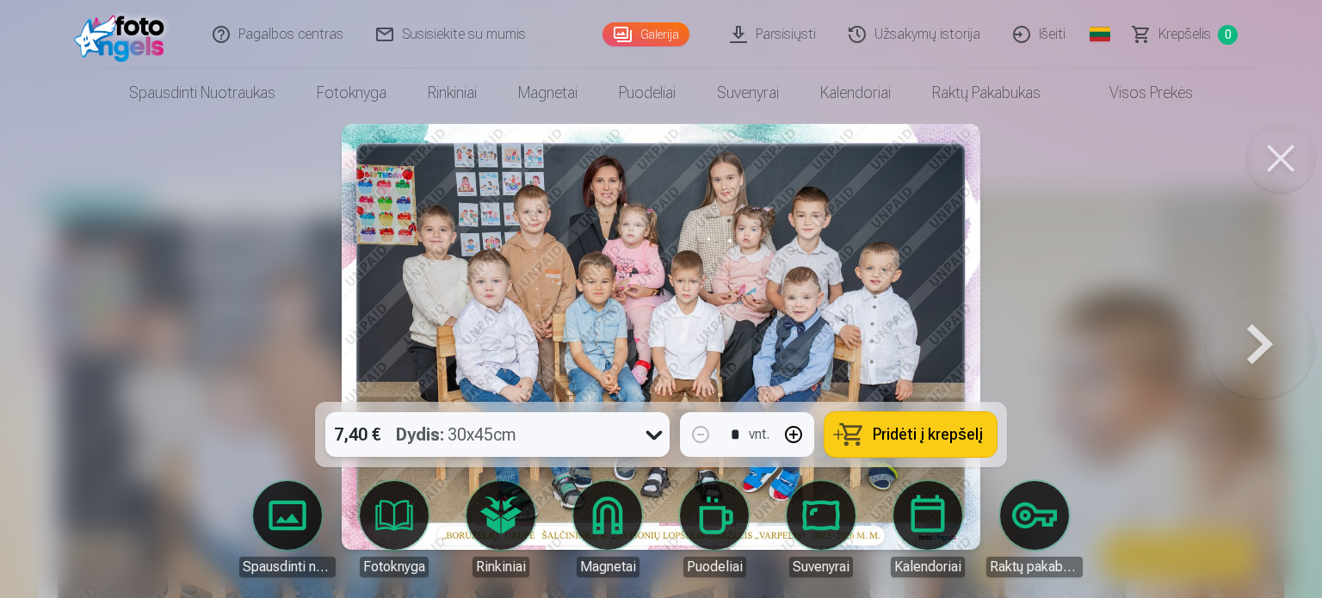
click at [627, 448] on div "7,40 € Dydis : 30x45cm" at bounding box center [481, 434] width 312 height 45
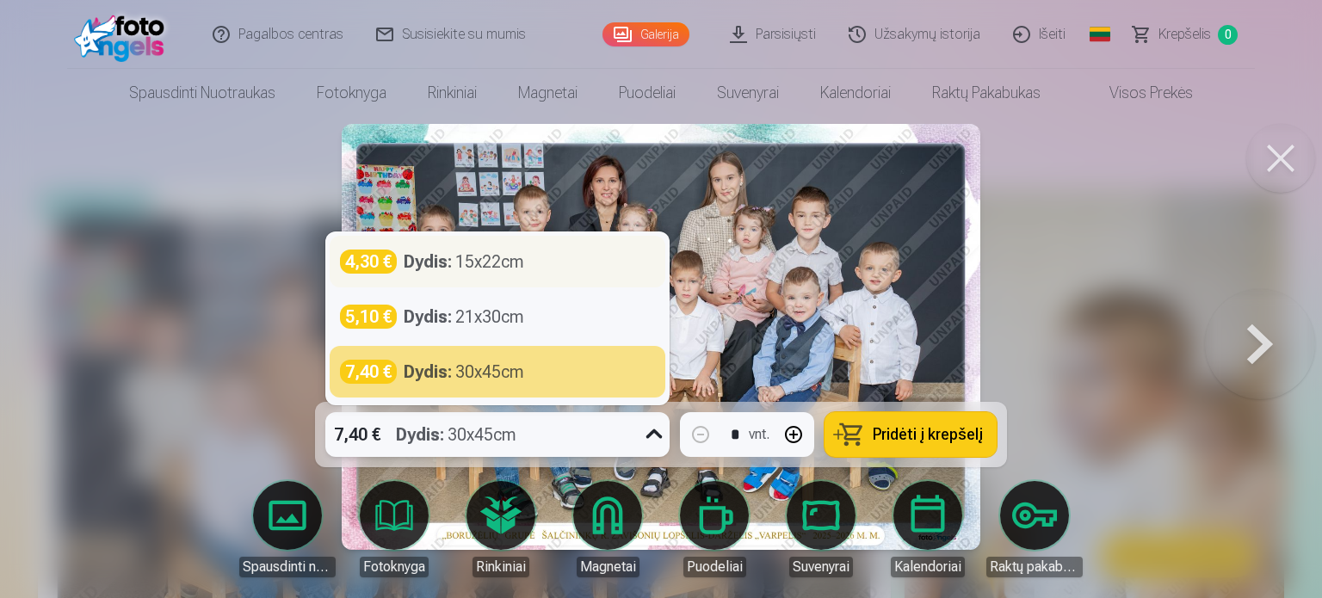
click at [551, 253] on div "4,30 € Dydis : 15x22cm" at bounding box center [497, 262] width 315 height 24
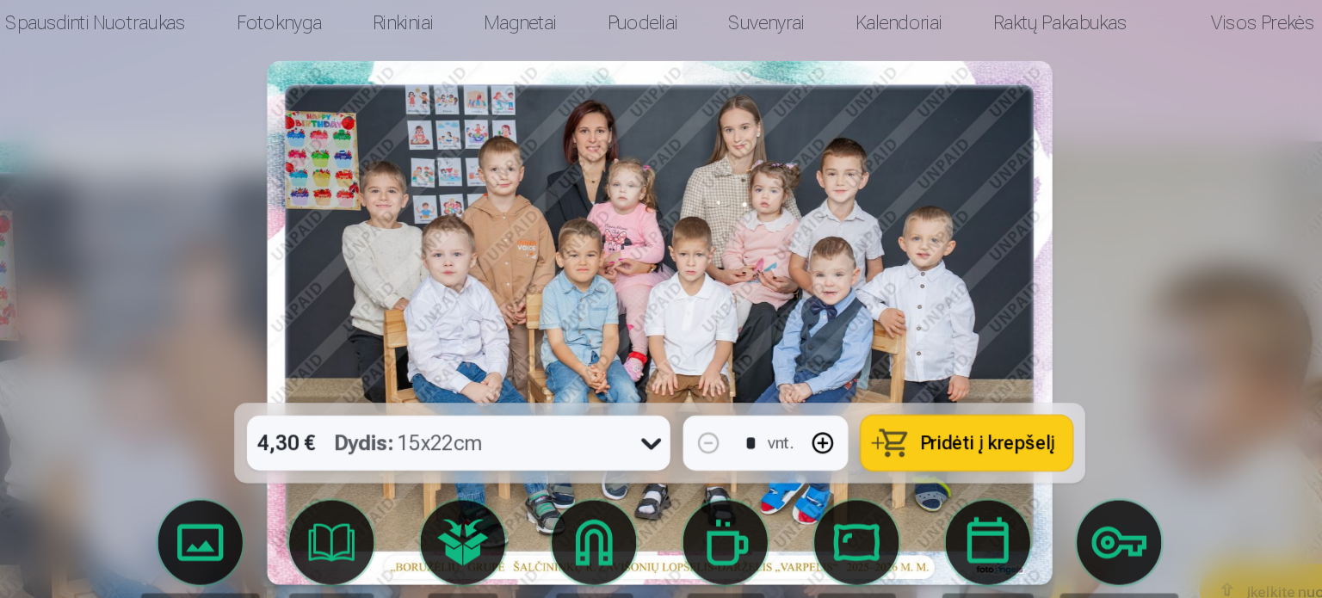
click at [251, 158] on div at bounding box center [661, 299] width 1322 height 598
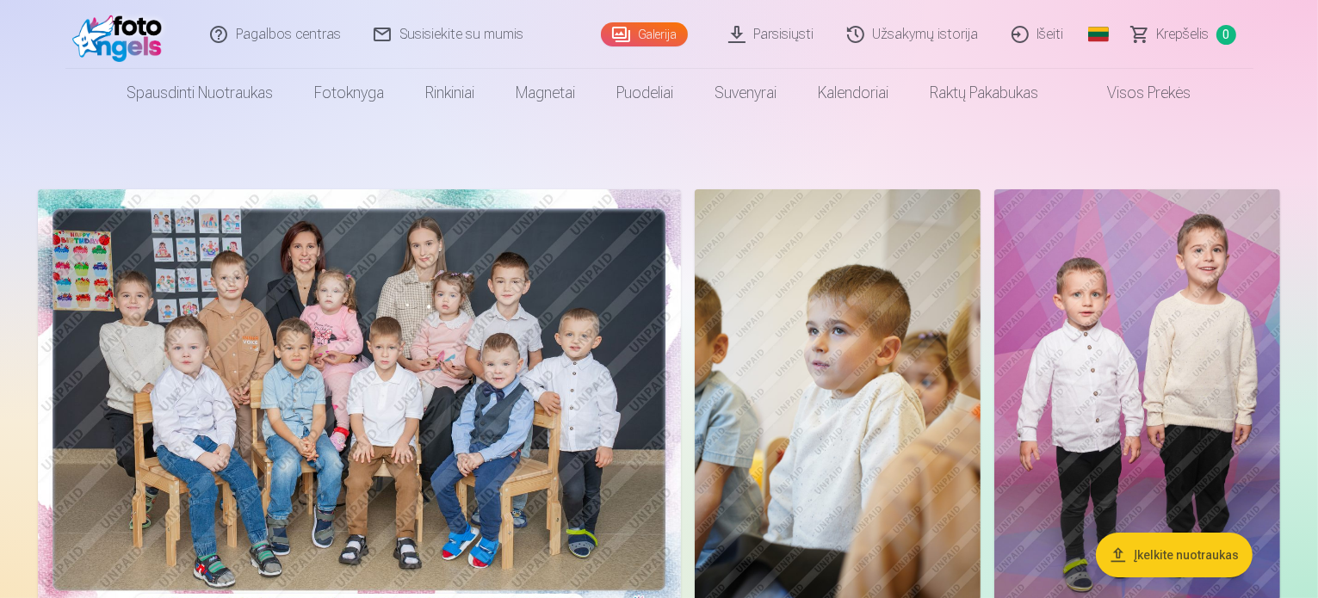
click at [1013, 32] on link "Išeiti" at bounding box center [1038, 34] width 85 height 69
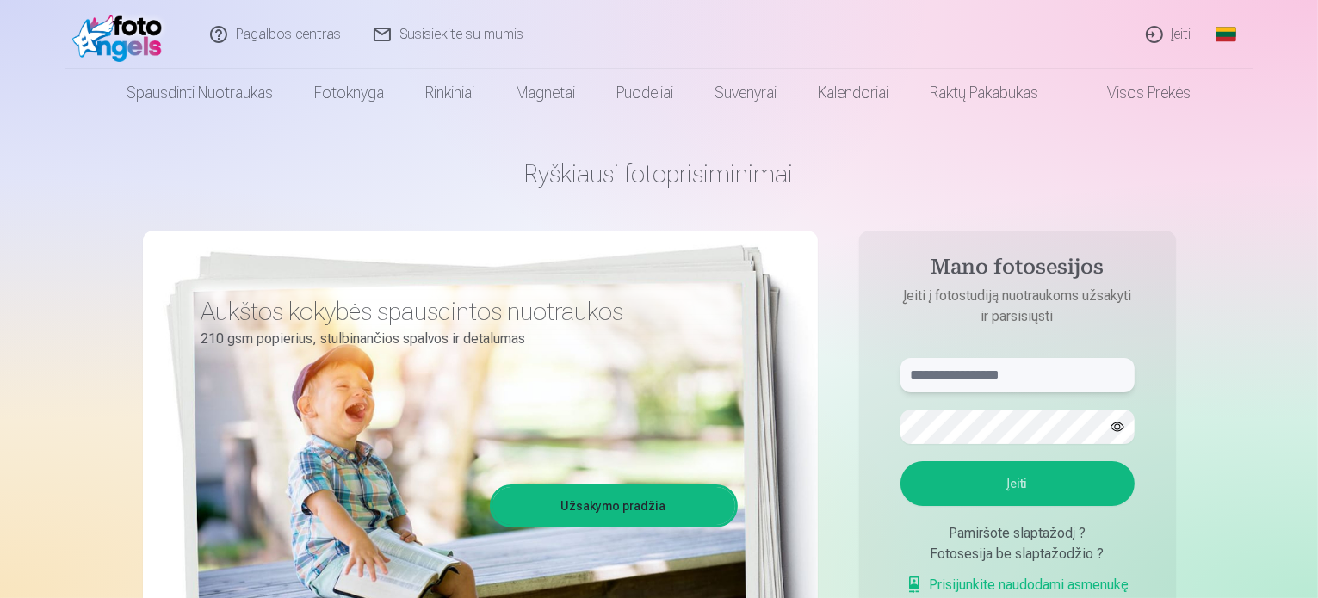
type input "**********"
click at [994, 361] on input "**********" at bounding box center [1018, 375] width 234 height 34
click at [1031, 476] on button "Įeiti" at bounding box center [1018, 483] width 234 height 45
